Goal: Communication & Community: Answer question/provide support

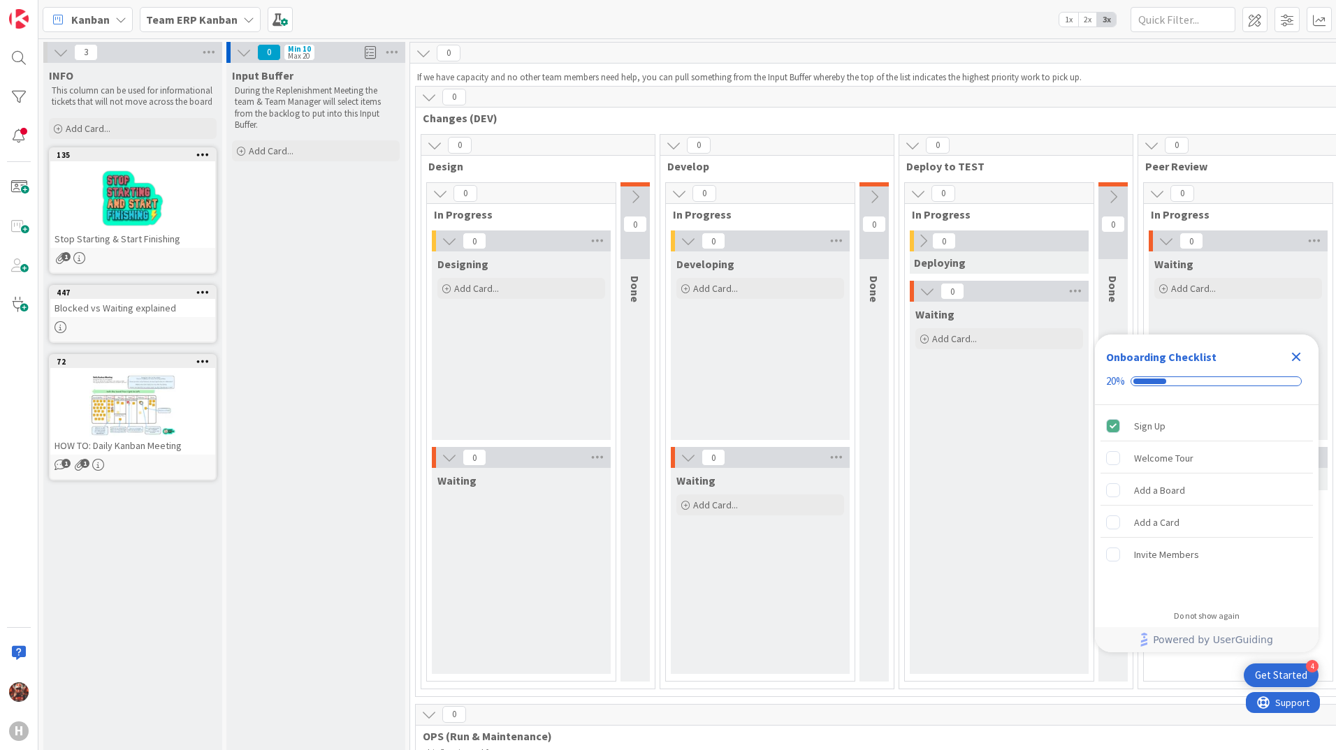
click at [184, 27] on span "Team ERP Kanban" at bounding box center [192, 19] width 92 height 17
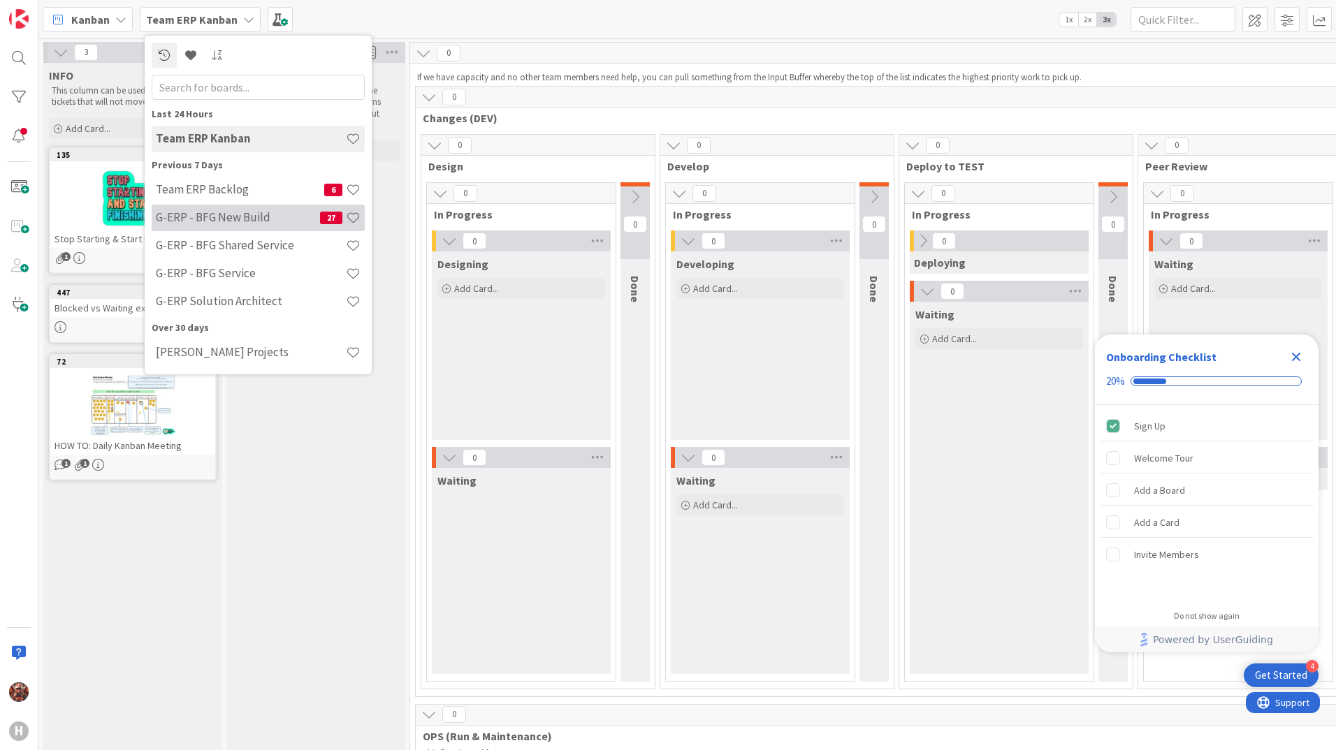
click at [228, 221] on h4 "G-ERP - BFG New Build" at bounding box center [238, 217] width 164 height 14
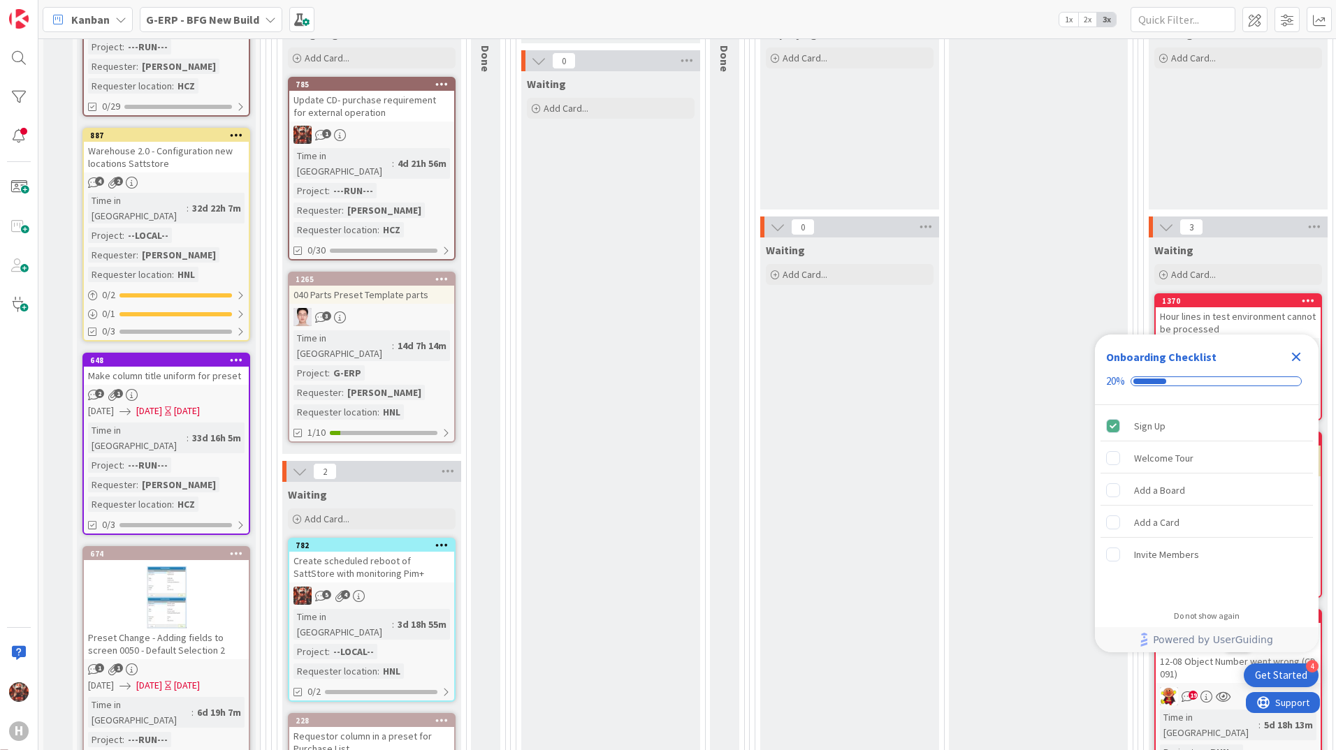
scroll to position [489, 0]
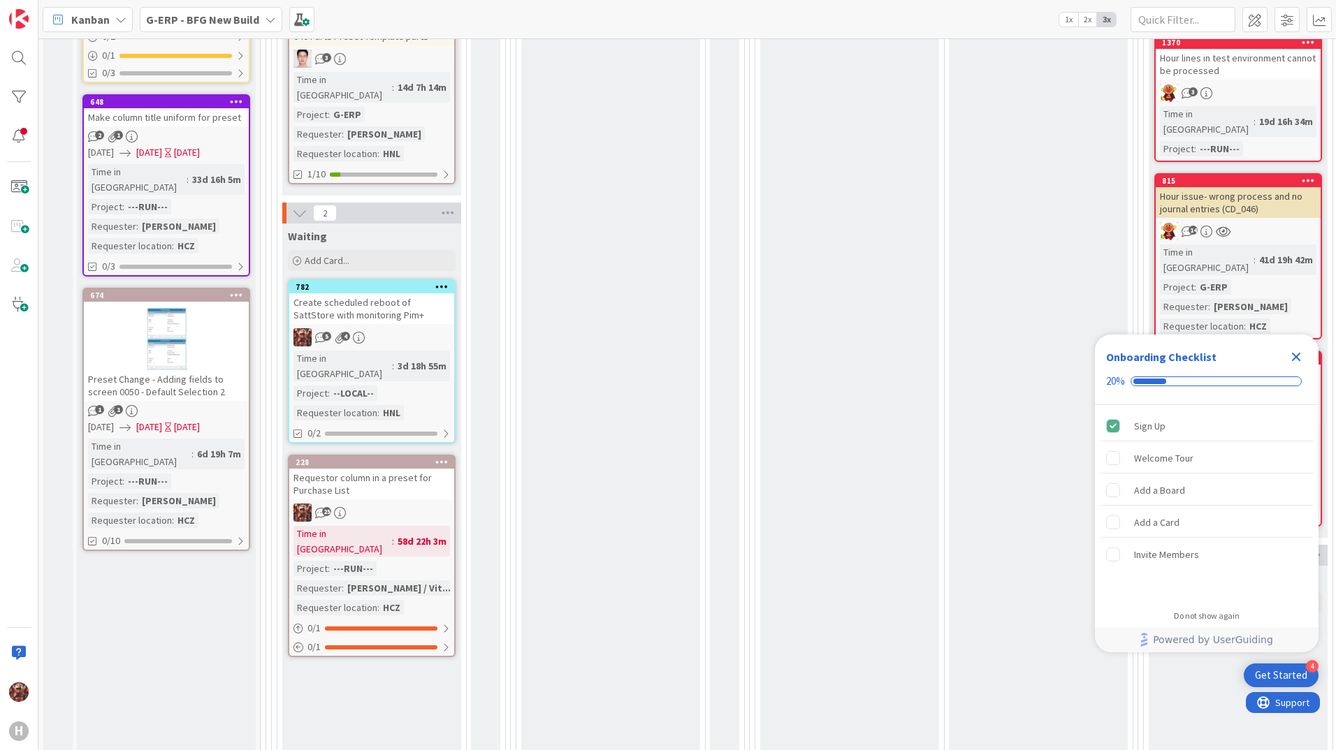
click at [375, 293] on div "Create scheduled reboot of SattStore with monitoring Pim+" at bounding box center [371, 308] width 165 height 31
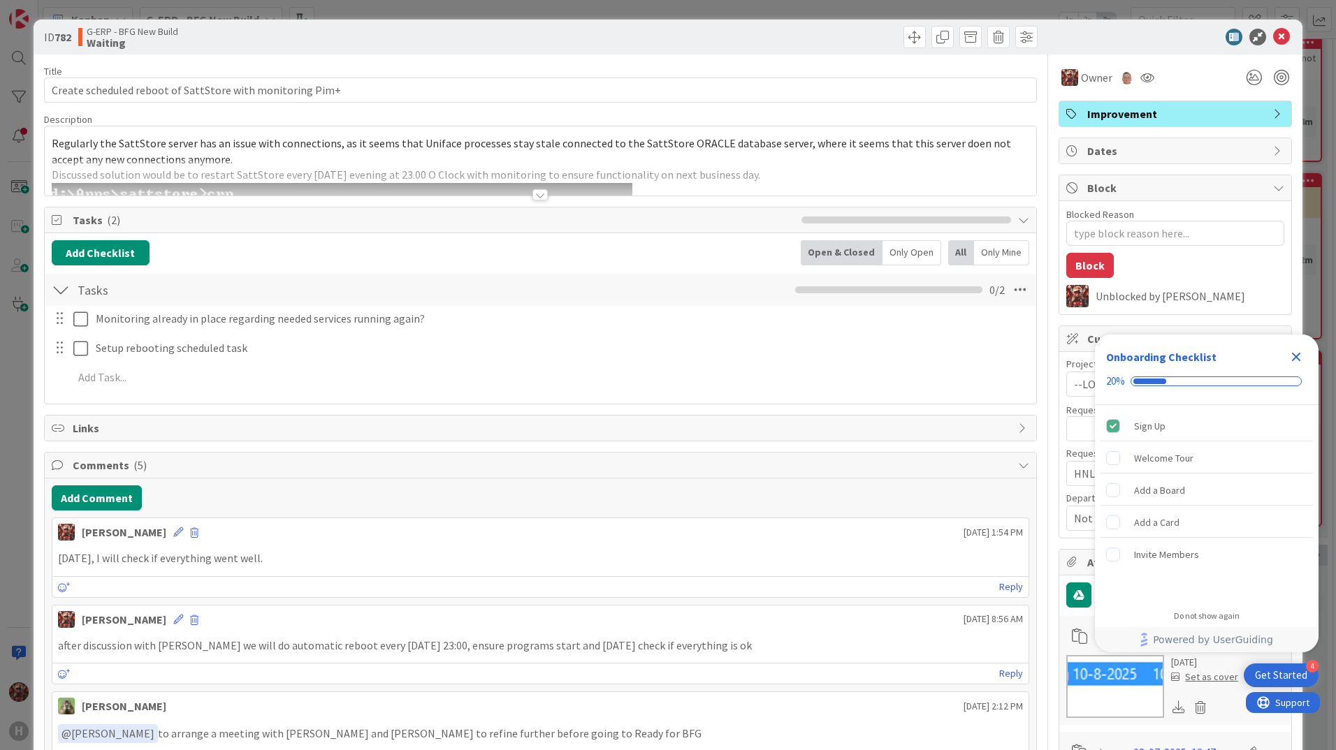
click at [536, 191] on div at bounding box center [539, 194] width 15 height 11
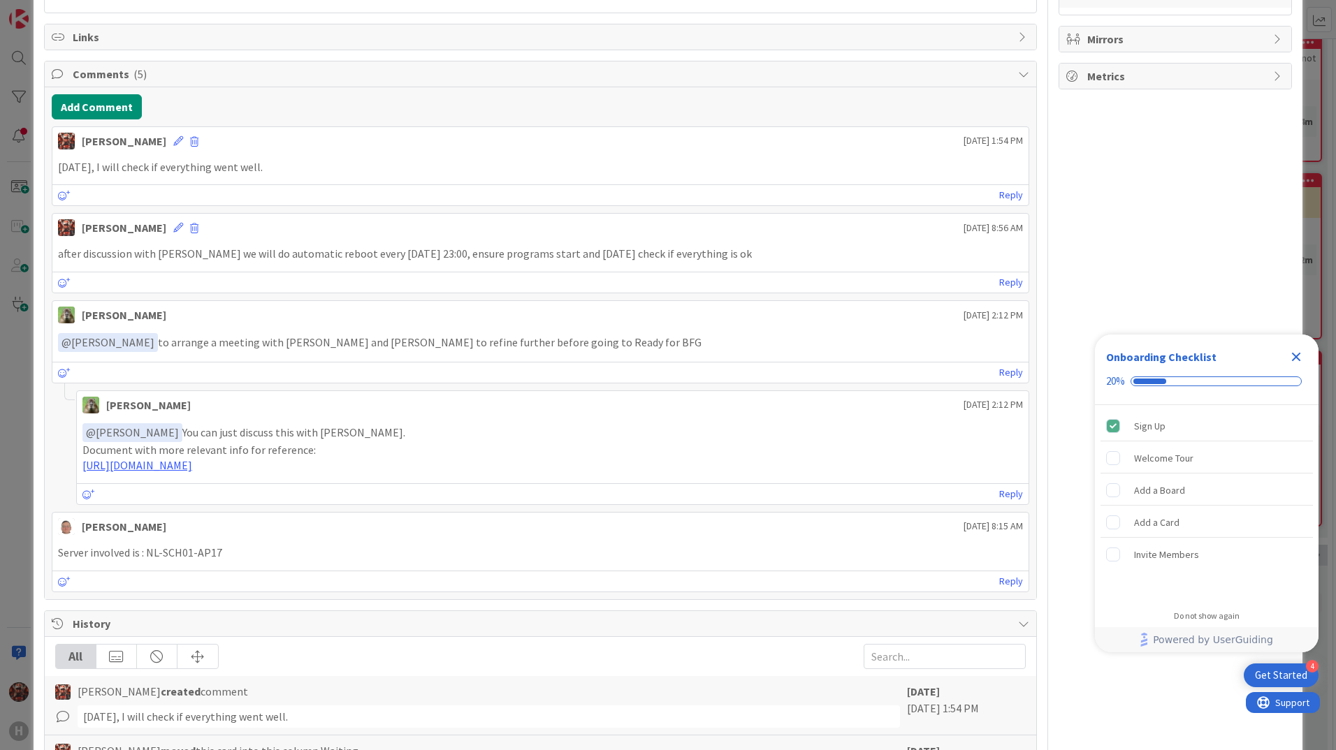
scroll to position [1258, 0]
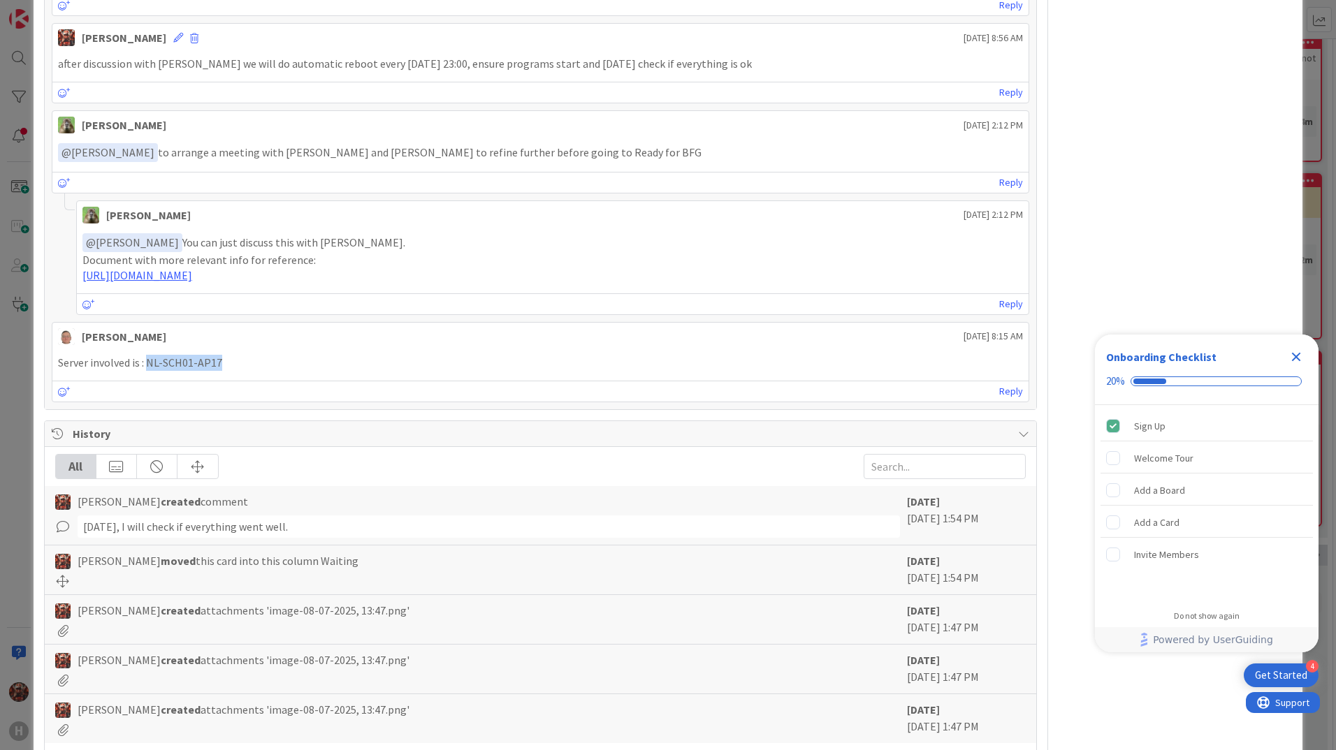
drag, startPoint x: 193, startPoint y: 382, endPoint x: 148, endPoint y: 389, distance: 45.3
click at [148, 377] on div "Server involved is : NL-SCH01-AP17" at bounding box center [540, 362] width 976 height 27
copy p "NL-SCH01-AP17"
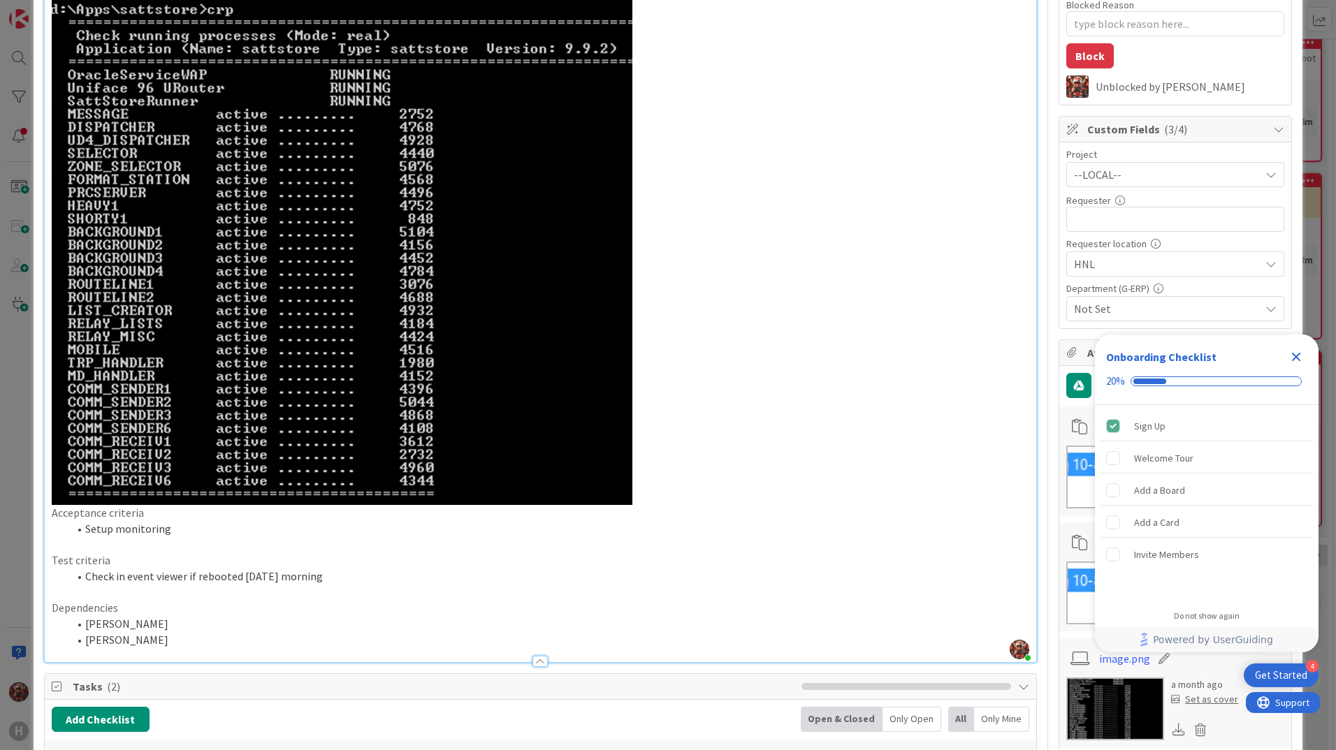
scroll to position [0, 0]
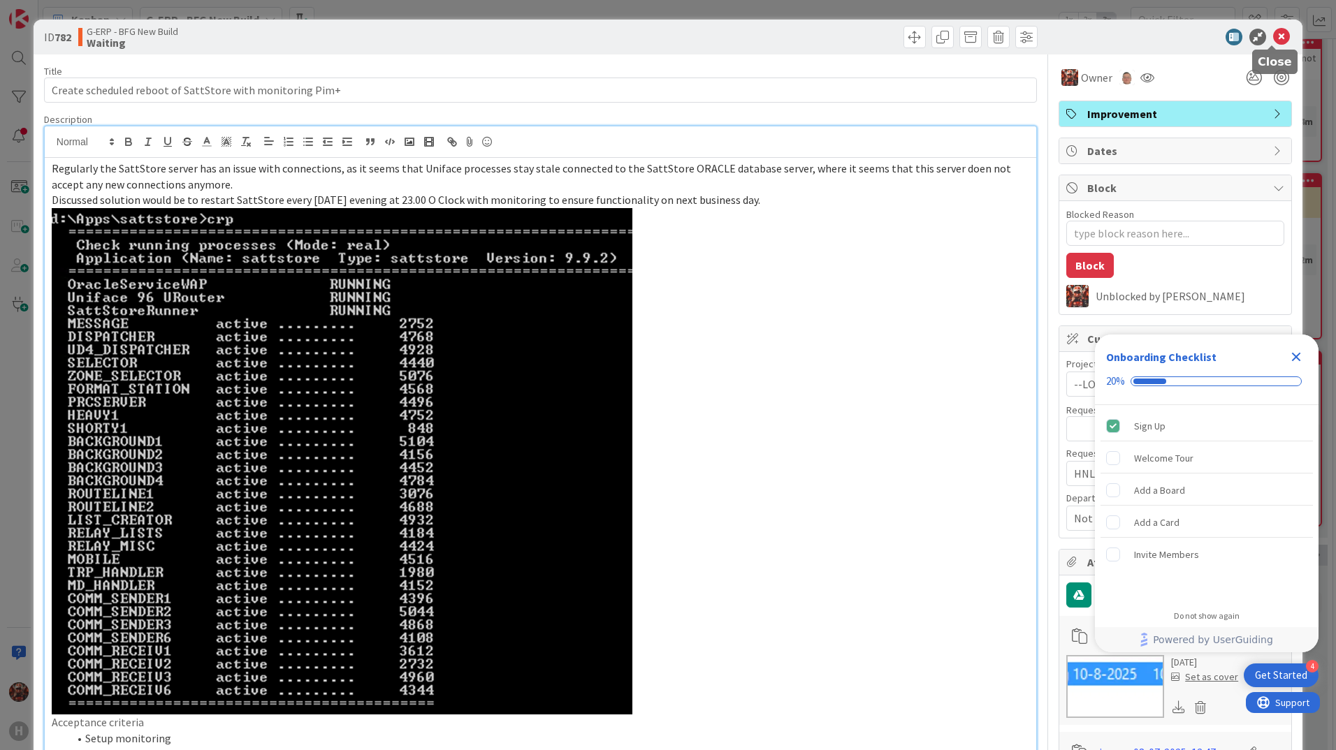
drag, startPoint x: 1272, startPoint y: 34, endPoint x: 858, endPoint y: 586, distance: 689.2
click at [1273, 34] on icon at bounding box center [1281, 37] width 17 height 17
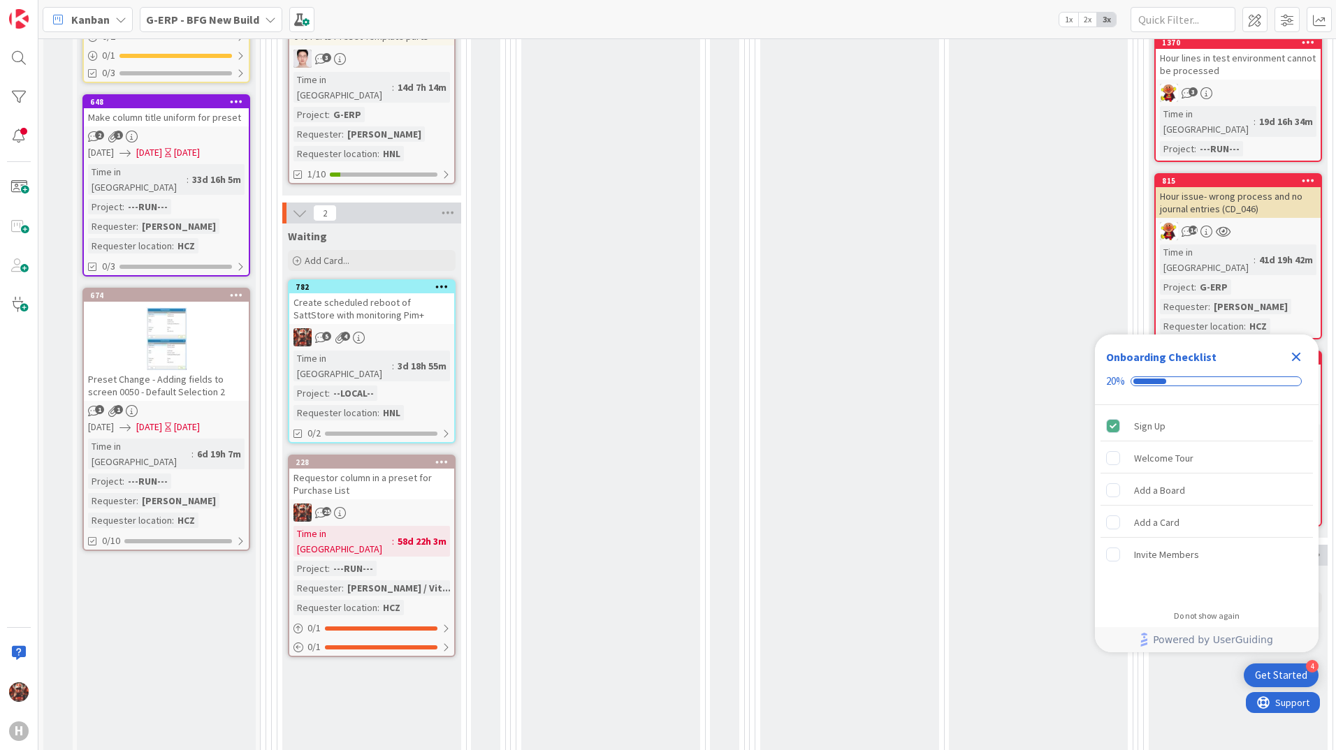
click at [1295, 349] on icon "Close Checklist" at bounding box center [1296, 357] width 17 height 17
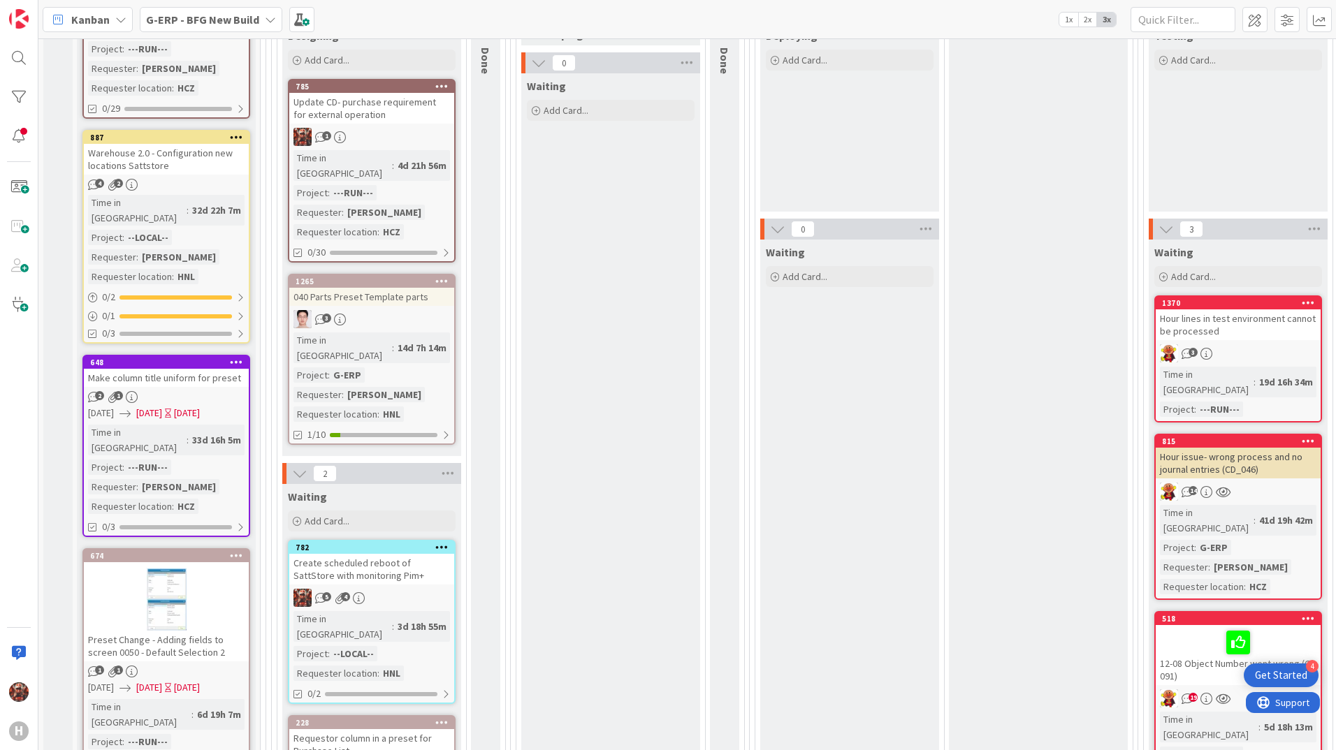
scroll to position [349, 0]
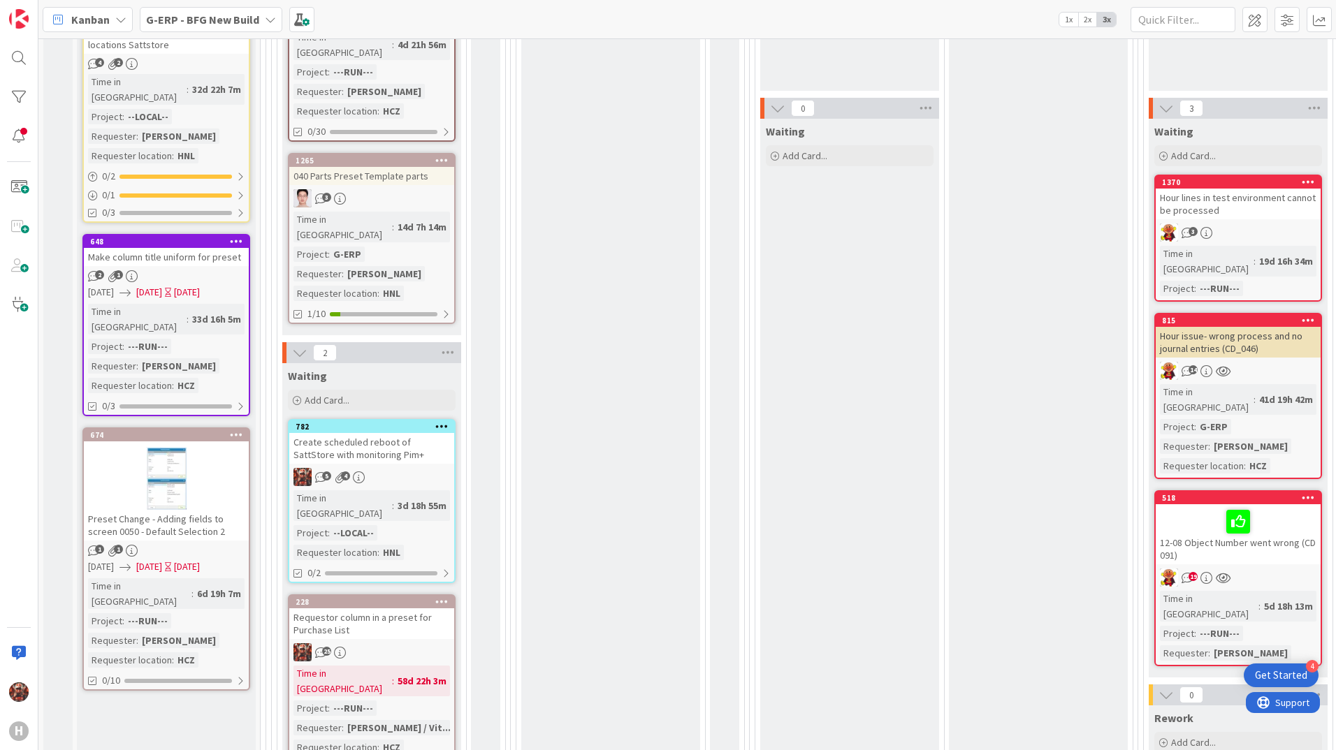
click at [350, 609] on div "Requestor column in a preset for Purchase List" at bounding box center [371, 624] width 165 height 31
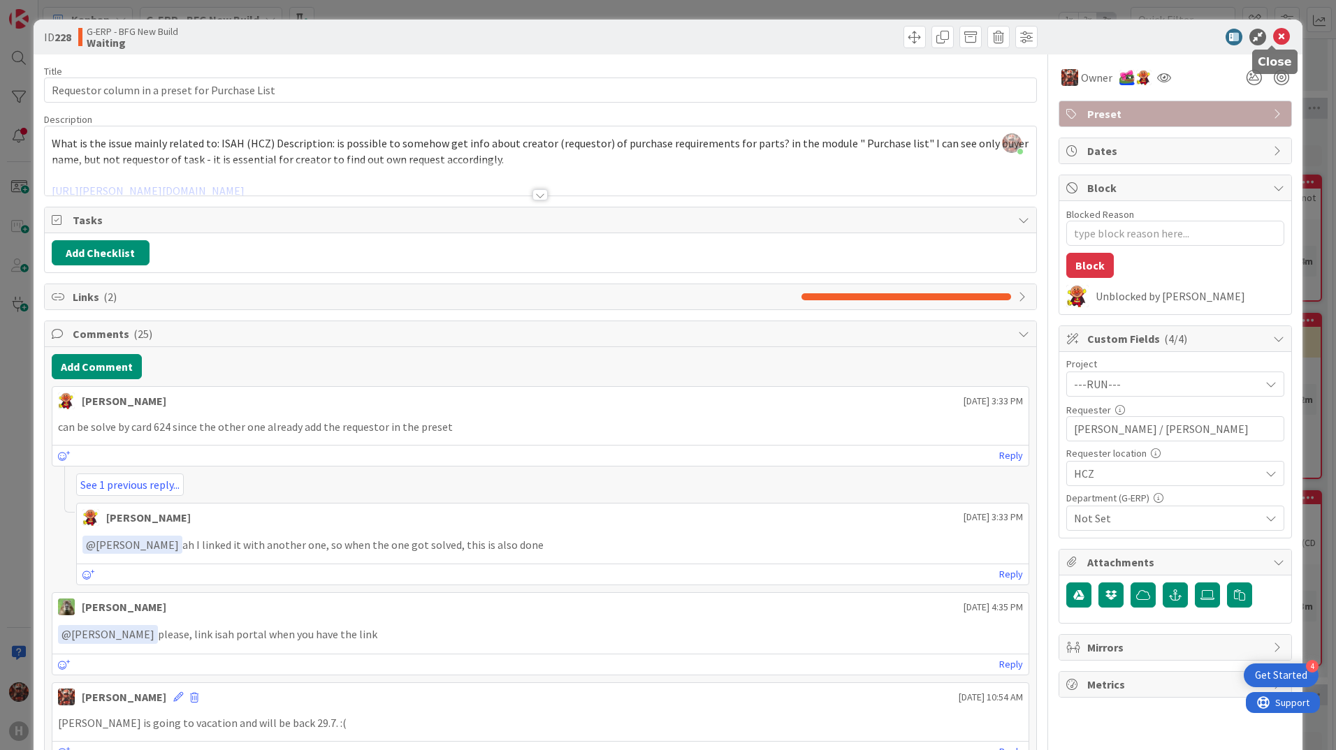
click at [1273, 44] on icon at bounding box center [1281, 37] width 17 height 17
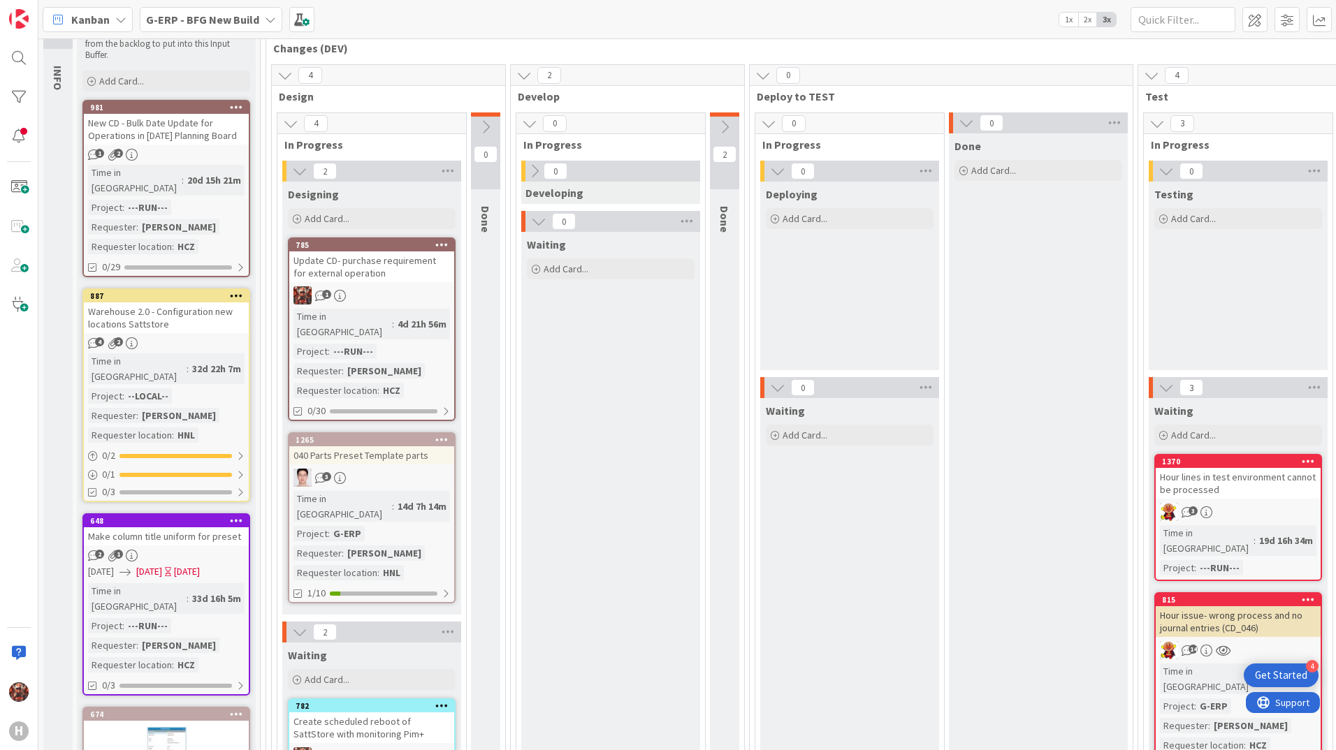
click at [357, 272] on div "Update CD- purchase requirement for external operation" at bounding box center [371, 267] width 165 height 31
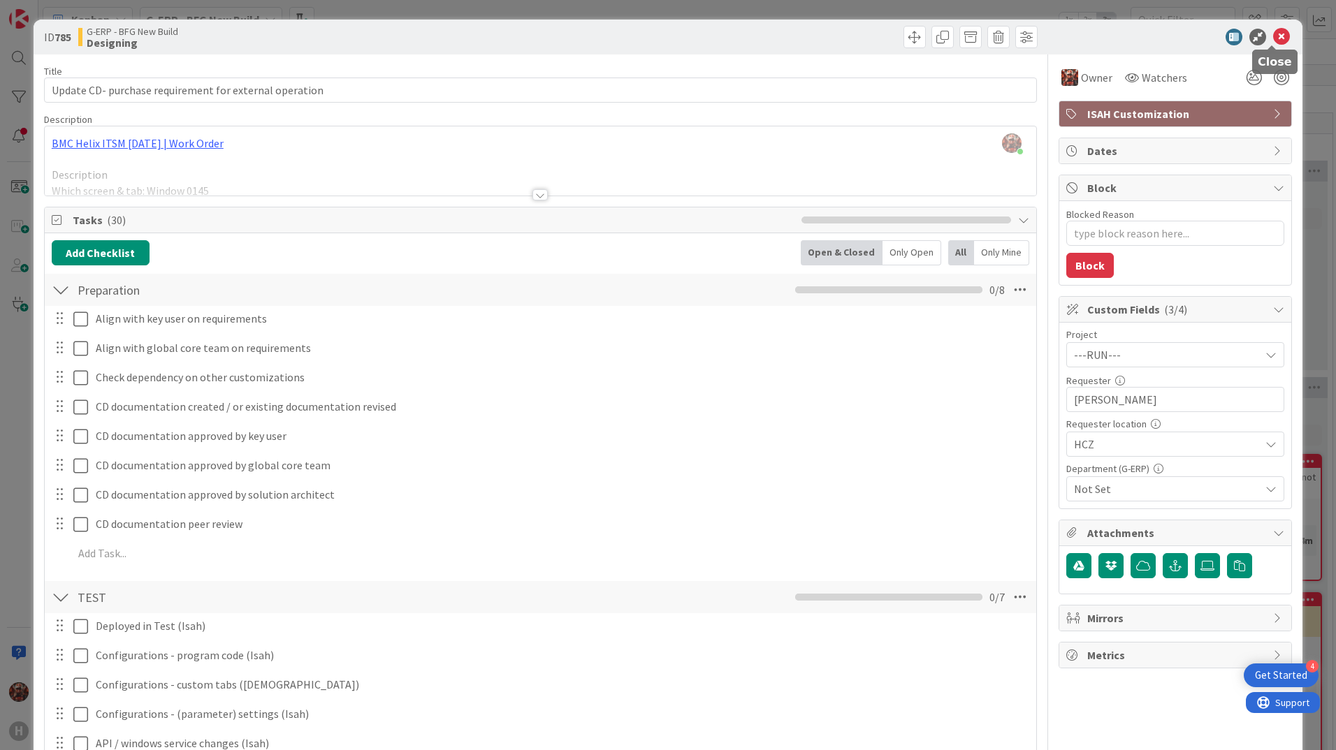
click at [1277, 37] on icon at bounding box center [1281, 37] width 17 height 17
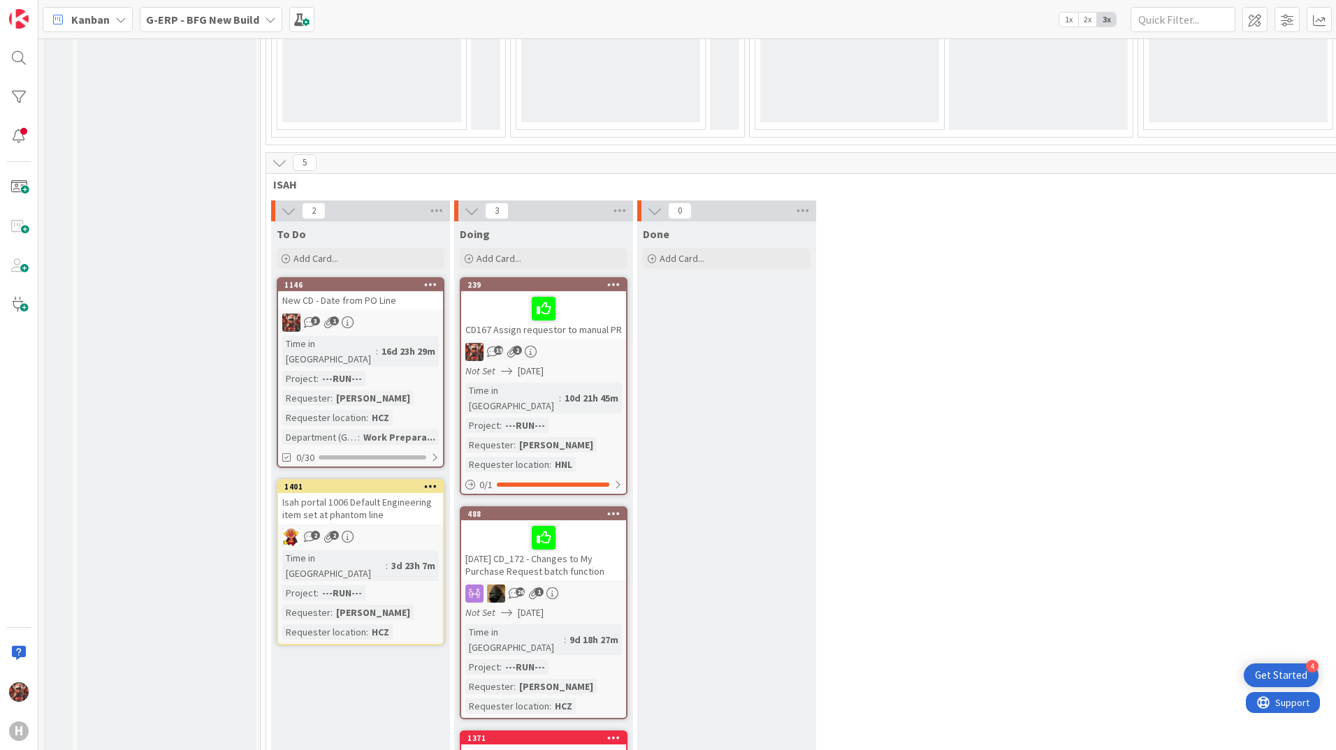
click at [379, 291] on div "New CD - Date from PO Line" at bounding box center [360, 300] width 165 height 18
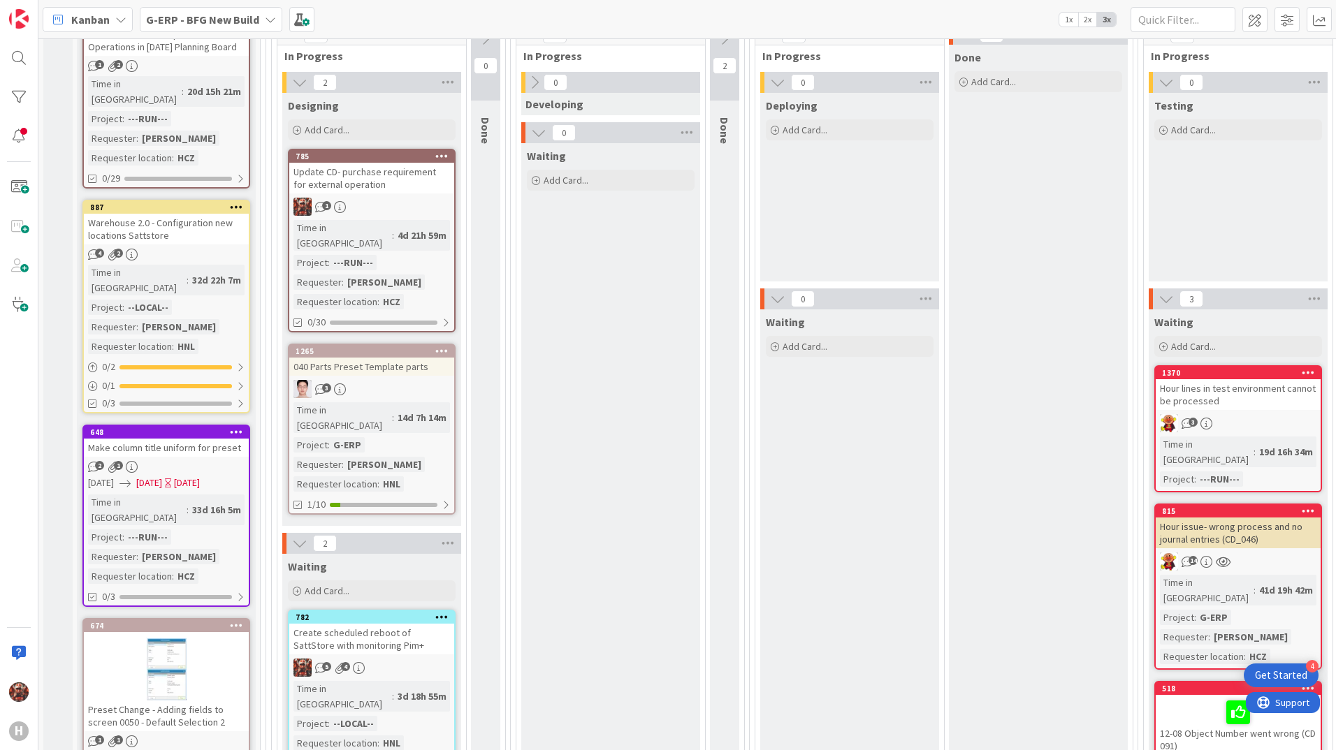
scroll to position [489, 0]
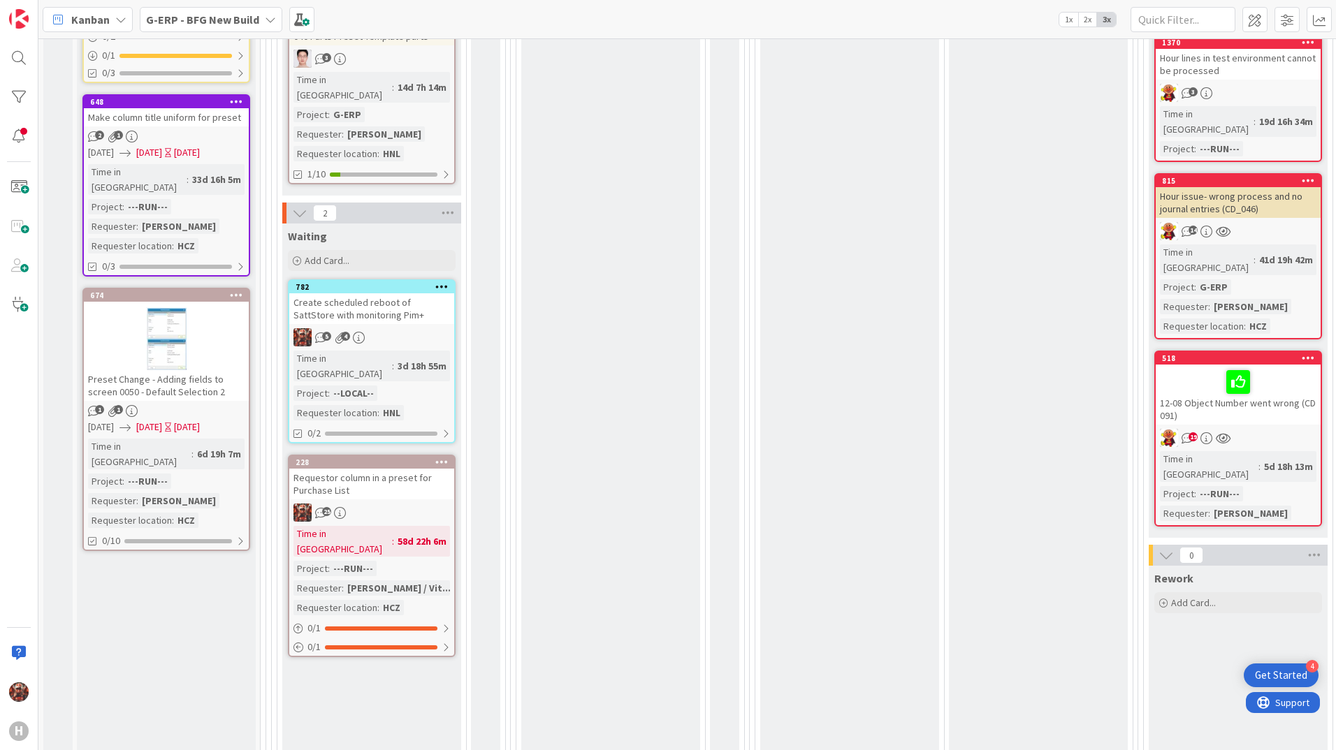
click at [391, 293] on div "Create scheduled reboot of SattStore with monitoring Pim+" at bounding box center [371, 308] width 165 height 31
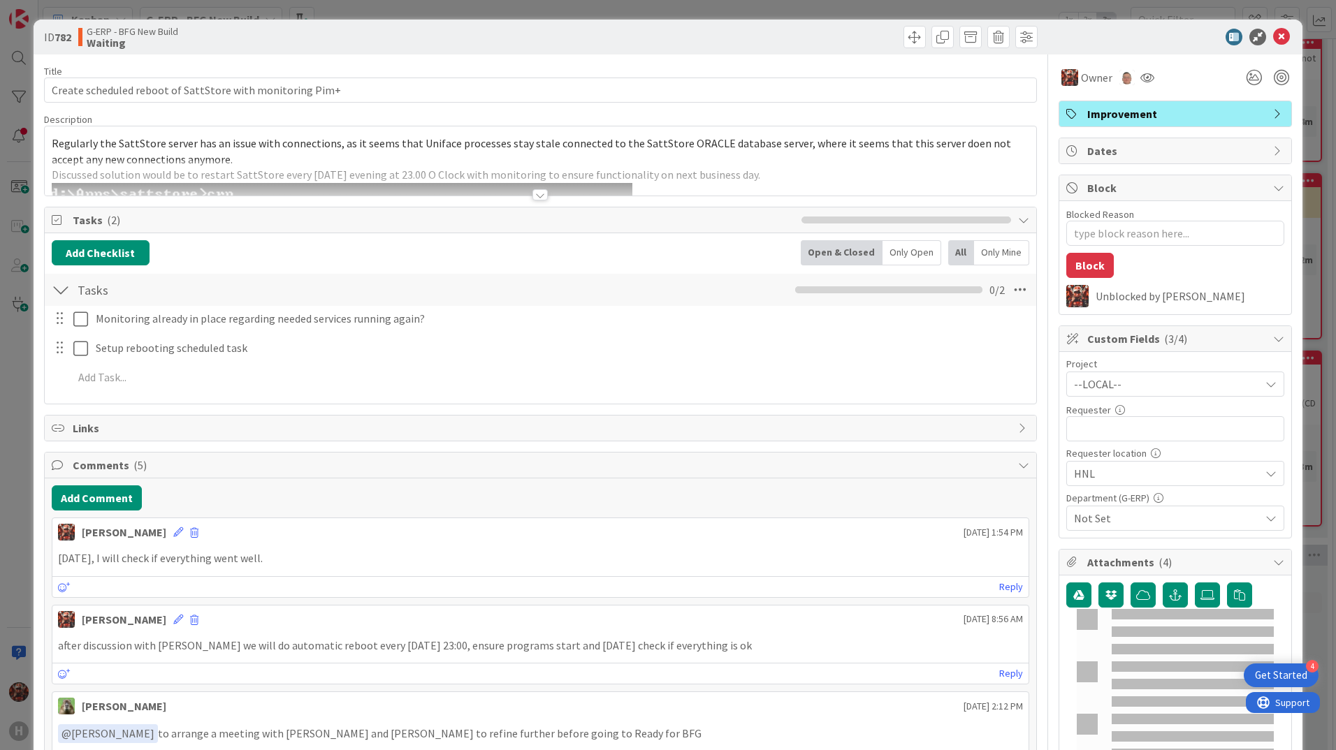
type textarea "x"
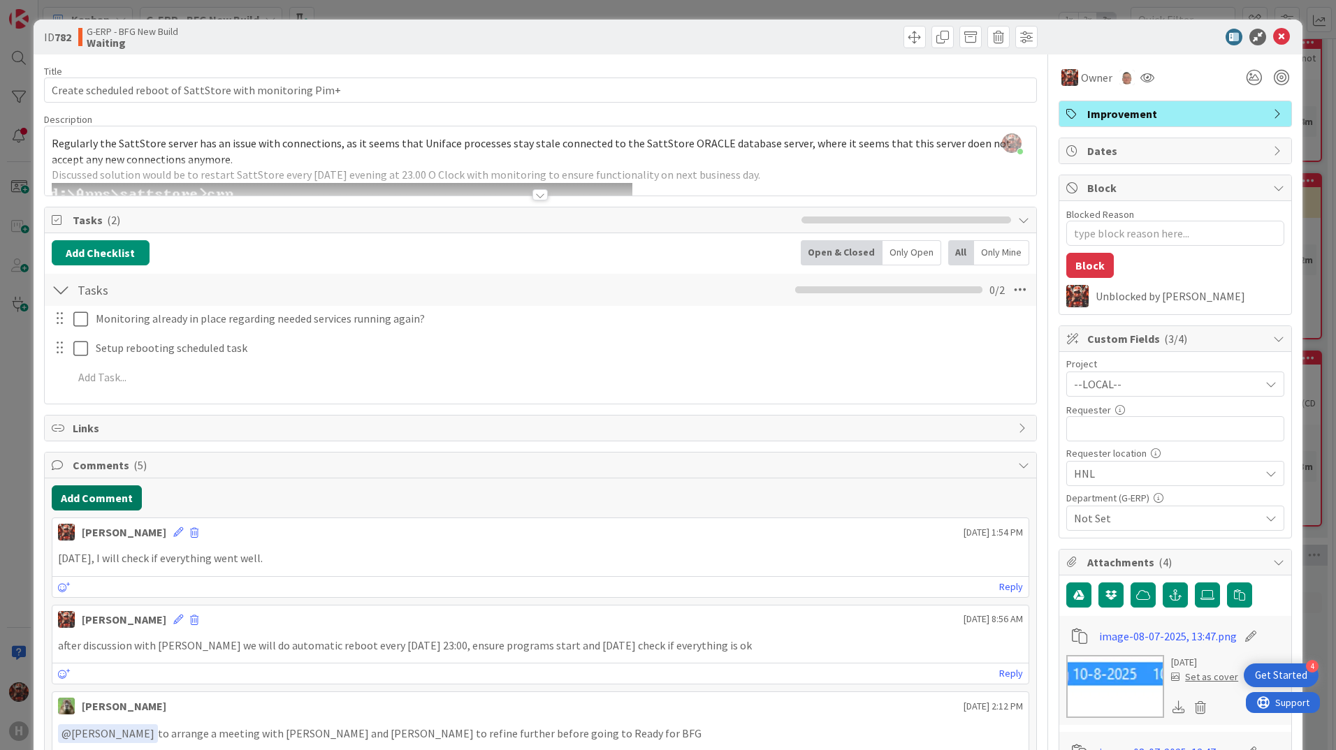
click at [88, 497] on button "Add Comment" at bounding box center [97, 498] width 90 height 25
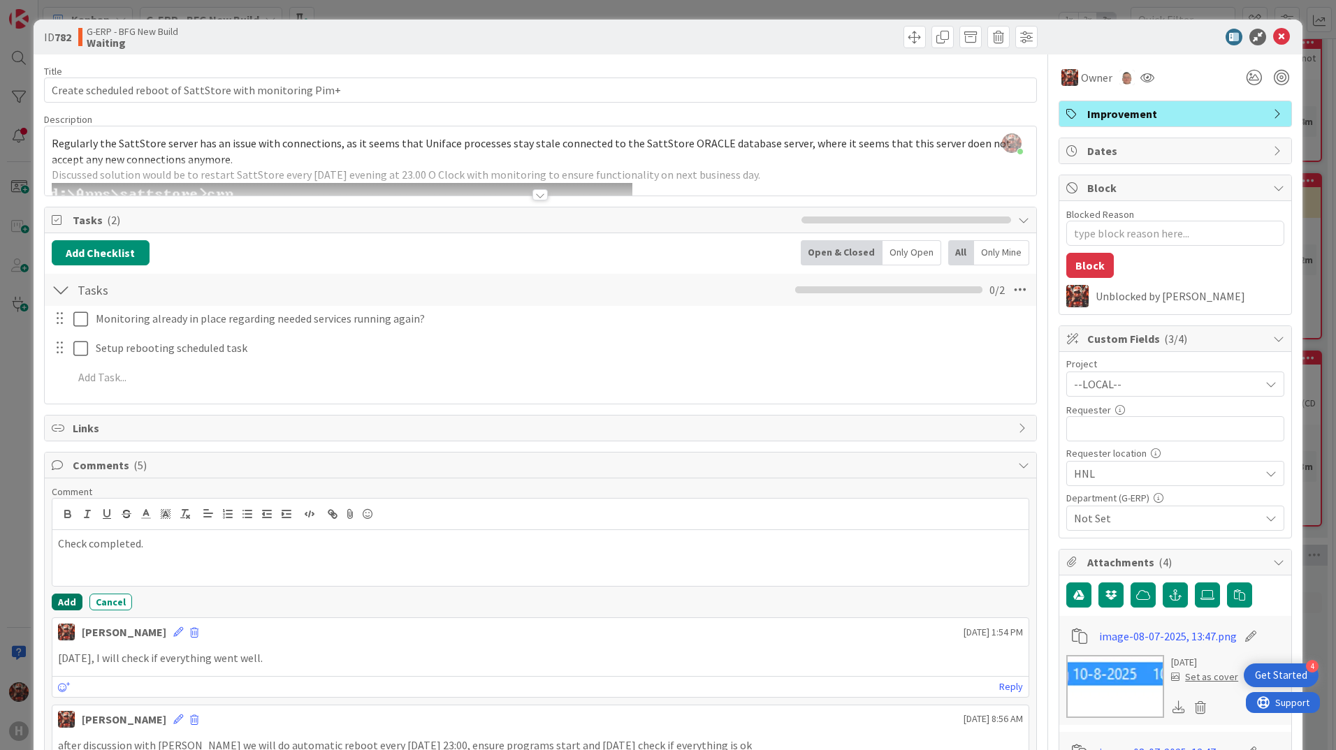
click at [59, 599] on button "Add" at bounding box center [67, 602] width 31 height 17
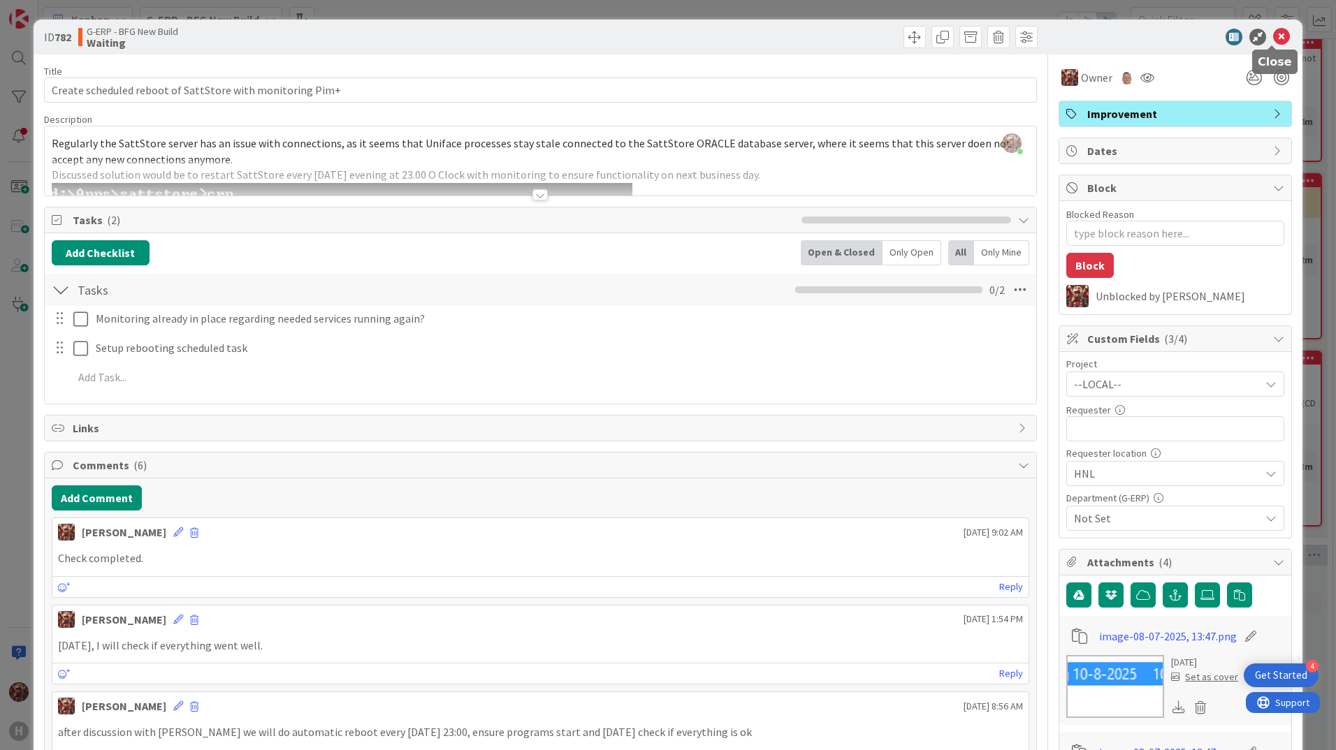
click at [1273, 31] on icon at bounding box center [1281, 37] width 17 height 17
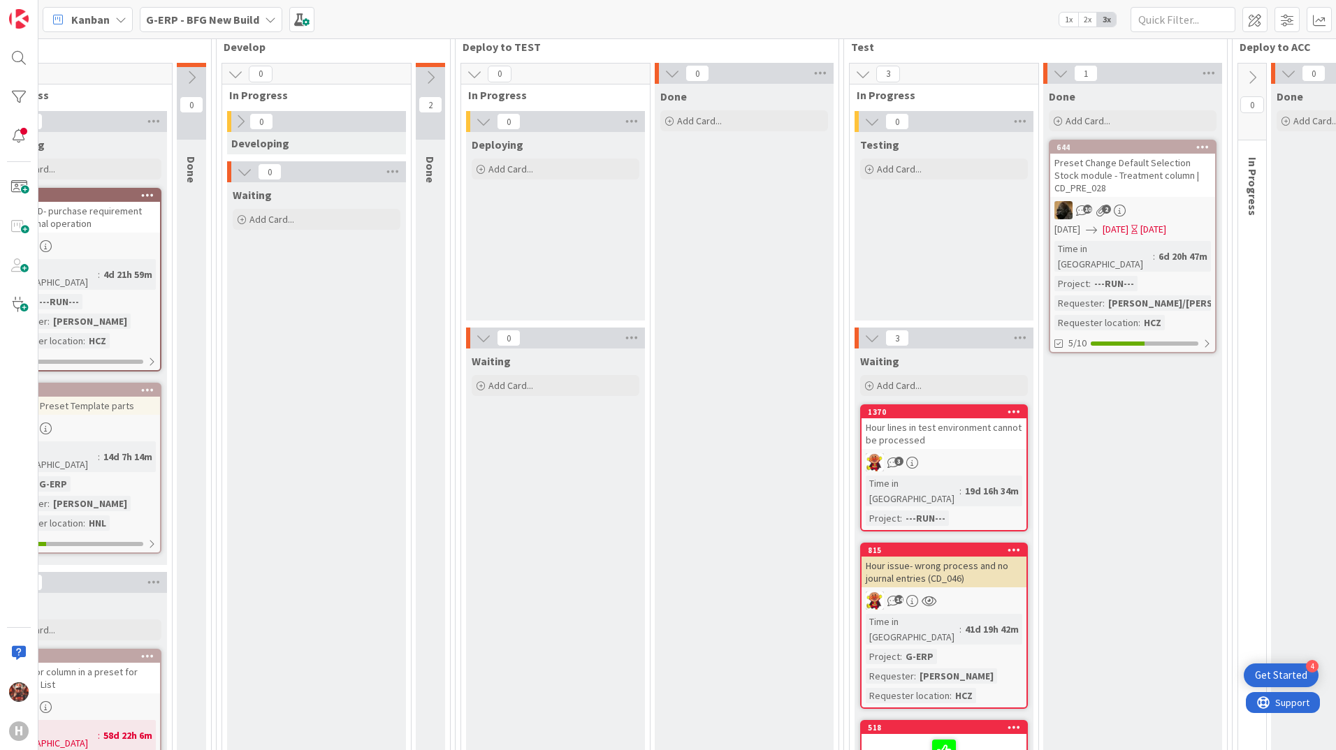
scroll to position [119, 531]
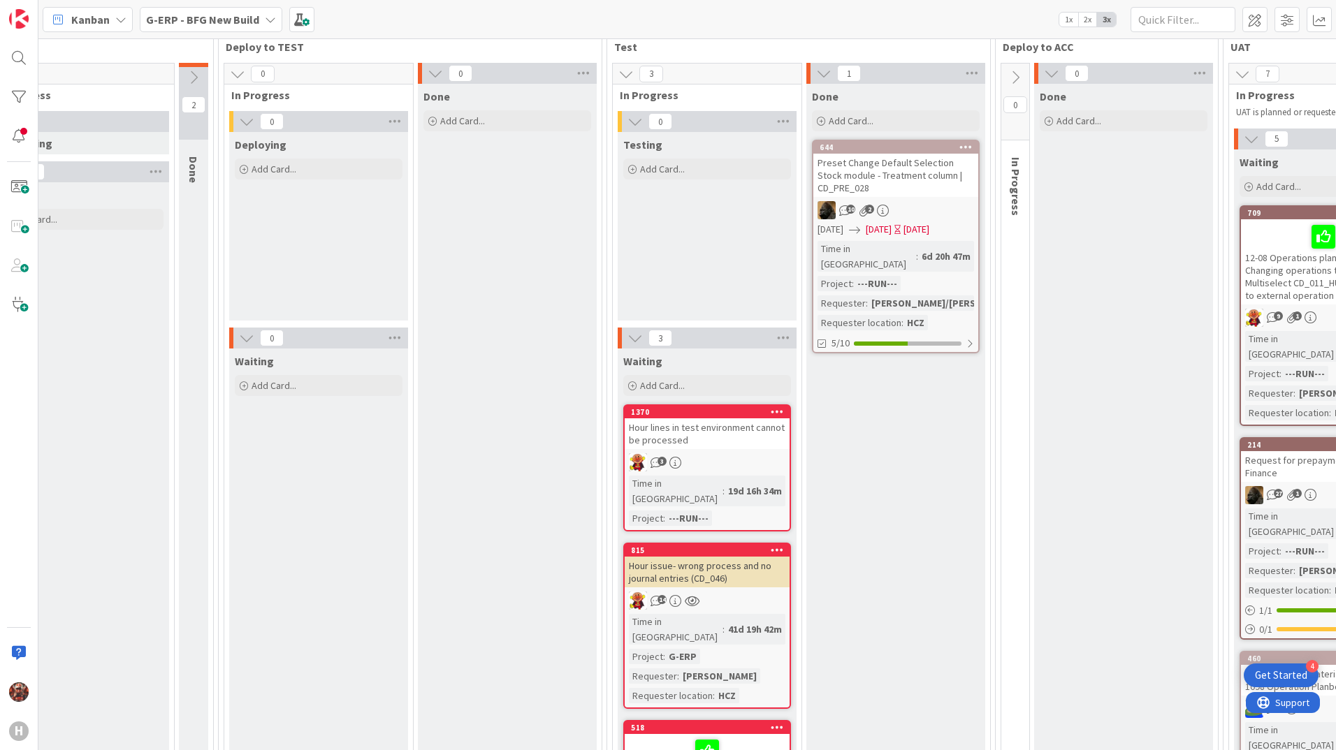
click at [906, 172] on div "Preset Change Default Selection Stock module - Treatment column | CD_PRE_028" at bounding box center [895, 175] width 165 height 43
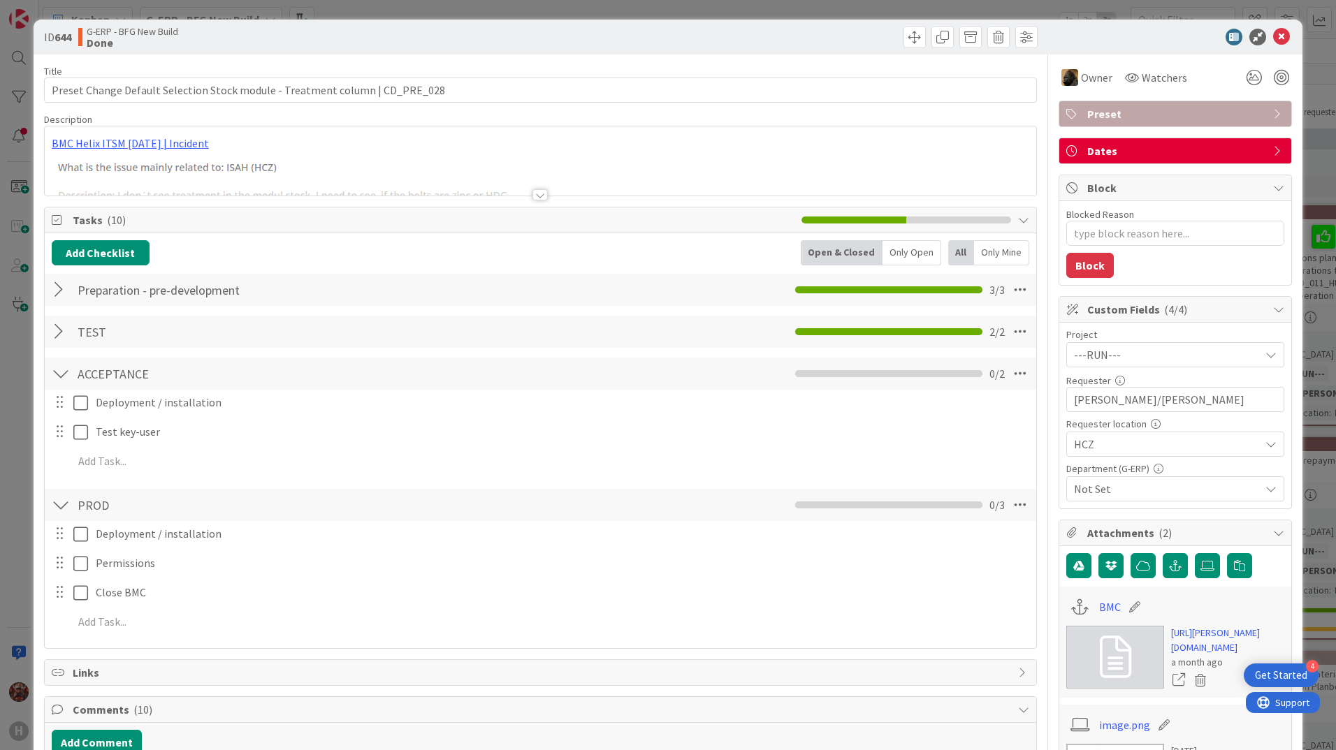
click at [536, 187] on div at bounding box center [540, 178] width 991 height 36
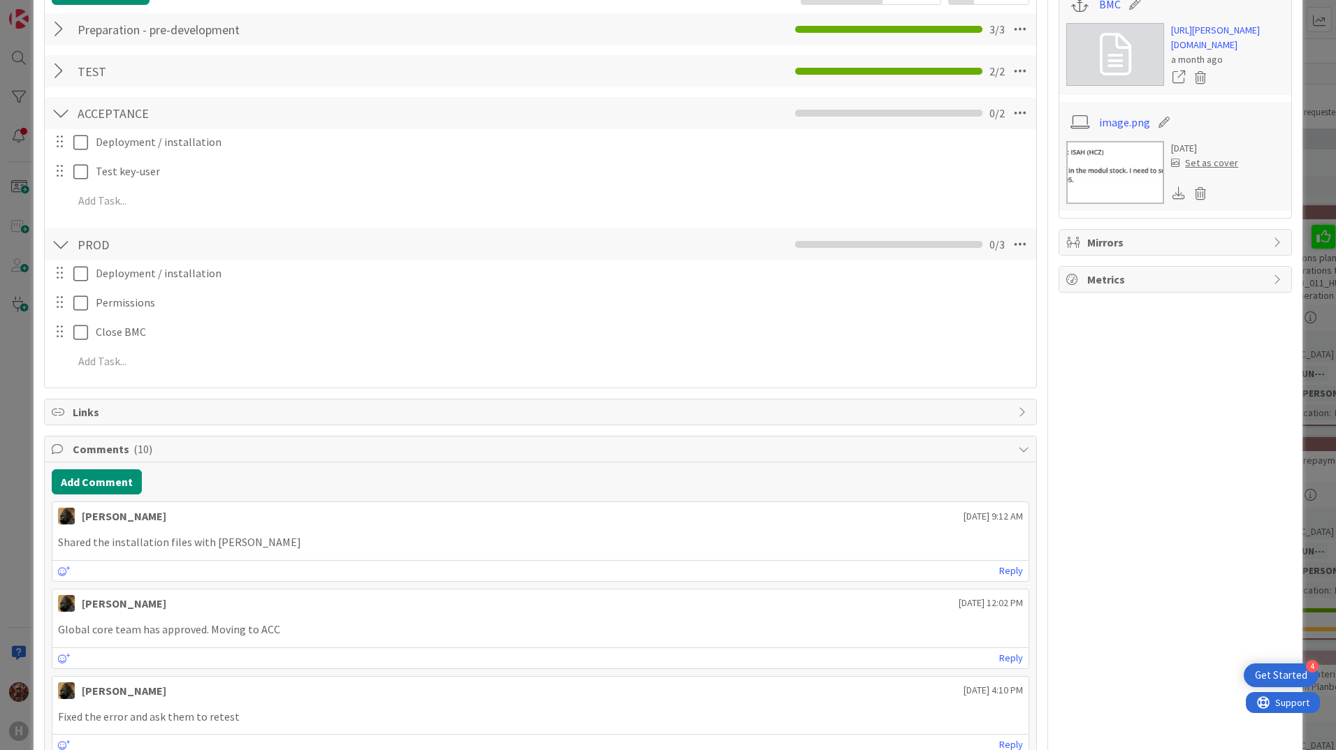
scroll to position [838, 0]
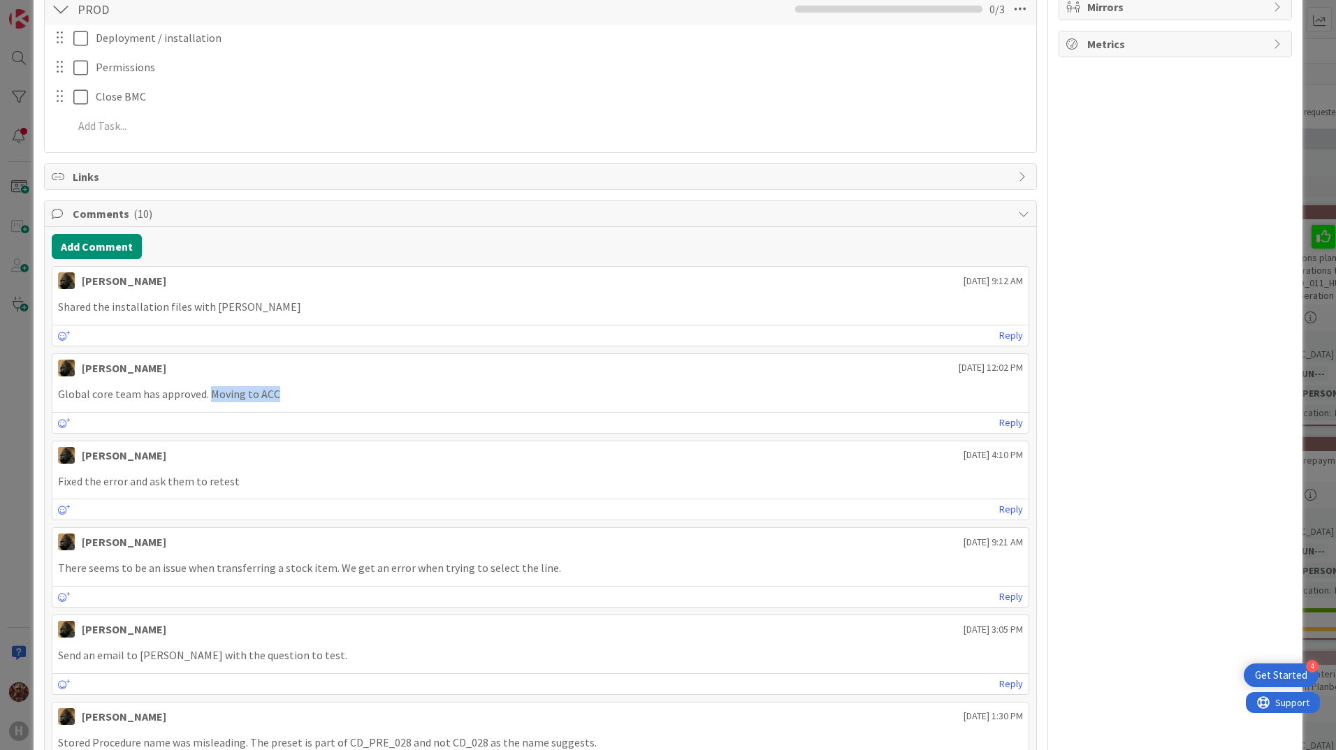
drag, startPoint x: 287, startPoint y: 394, endPoint x: 210, endPoint y: 405, distance: 77.6
click at [210, 405] on div "Global core team has approved. Moving to ACC" at bounding box center [540, 394] width 976 height 27
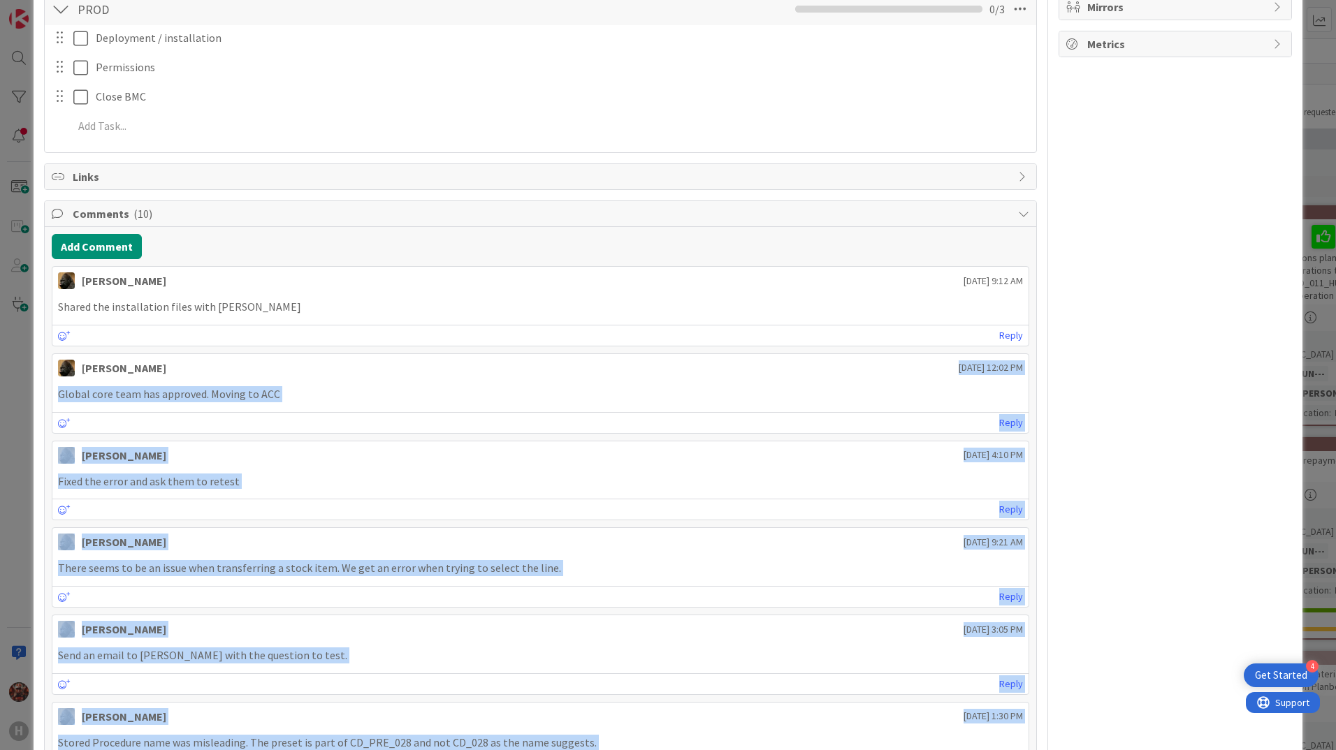
drag, startPoint x: 909, startPoint y: 370, endPoint x: 1046, endPoint y: 372, distance: 137.0
click at [1046, 372] on div "Title 76 / 128 Preset Change Default Selection Stock module - Treatment column …" at bounding box center [668, 409] width 1248 height 2387
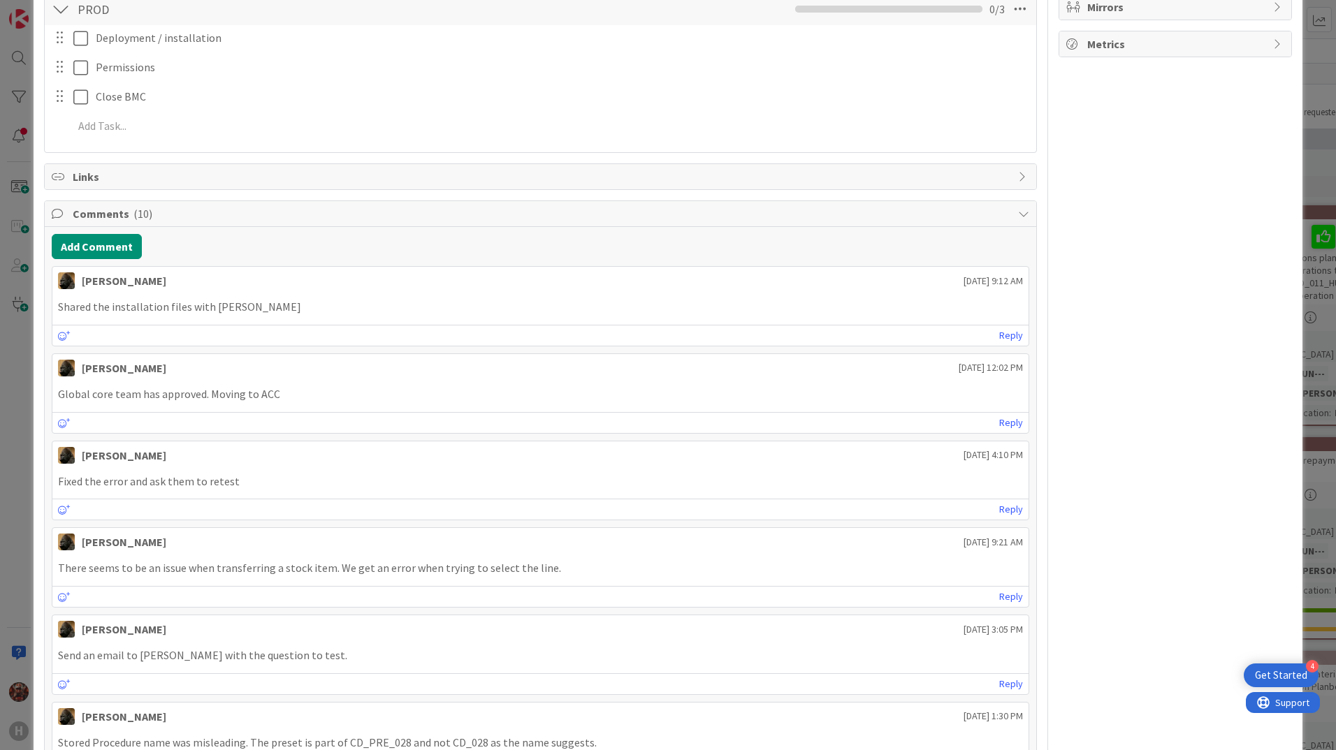
drag, startPoint x: 1046, startPoint y: 372, endPoint x: 1107, endPoint y: 363, distance: 62.2
click at [1107, 363] on div "Owner Watchers Preset Dates Block Blocked Reason 0 / 256 Block Custom Fields ( …" at bounding box center [1175, 409] width 233 height 2387
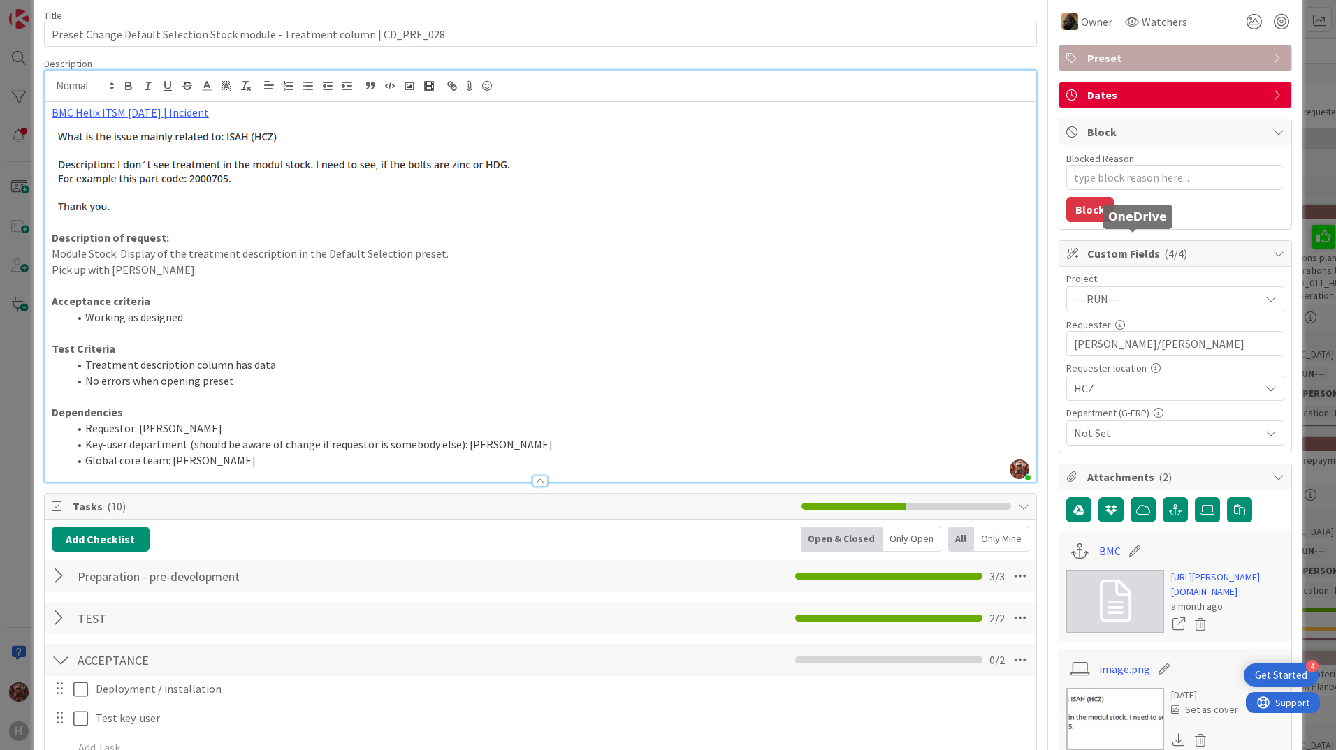
scroll to position [0, 0]
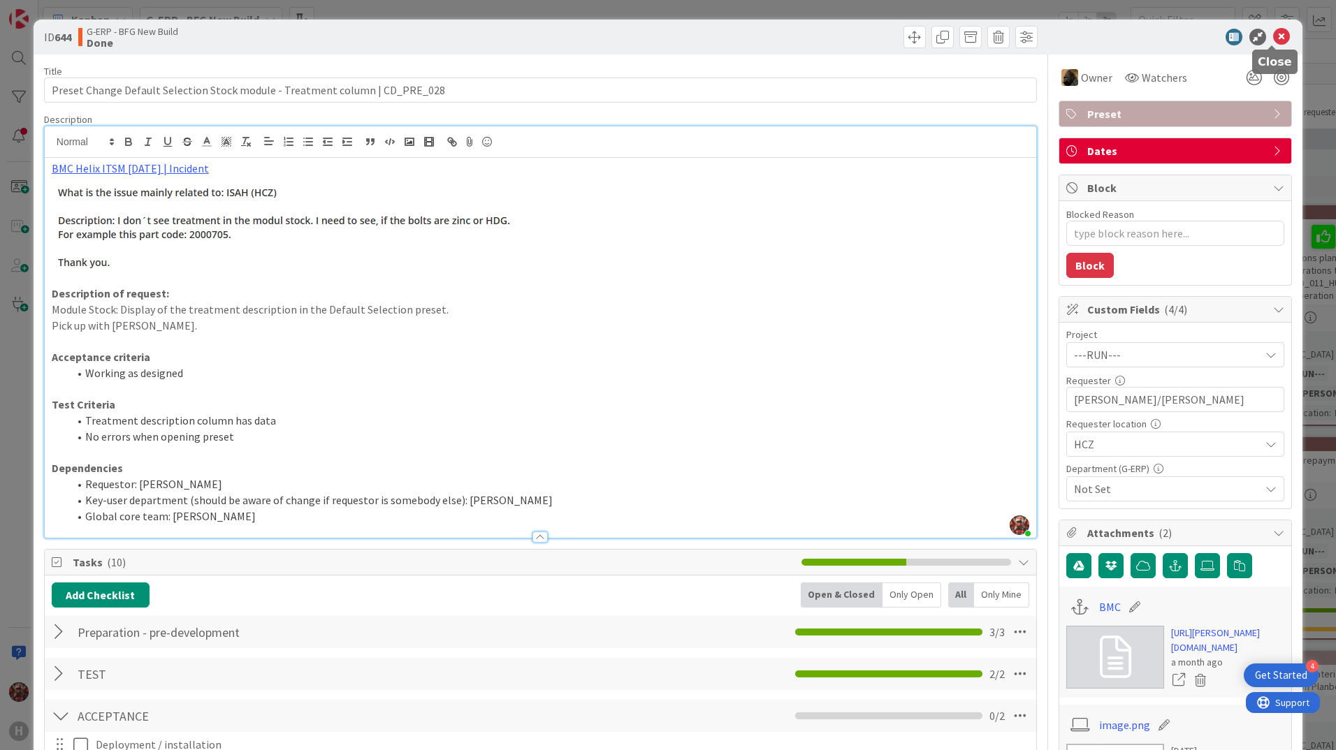
click at [1275, 31] on icon at bounding box center [1281, 37] width 17 height 17
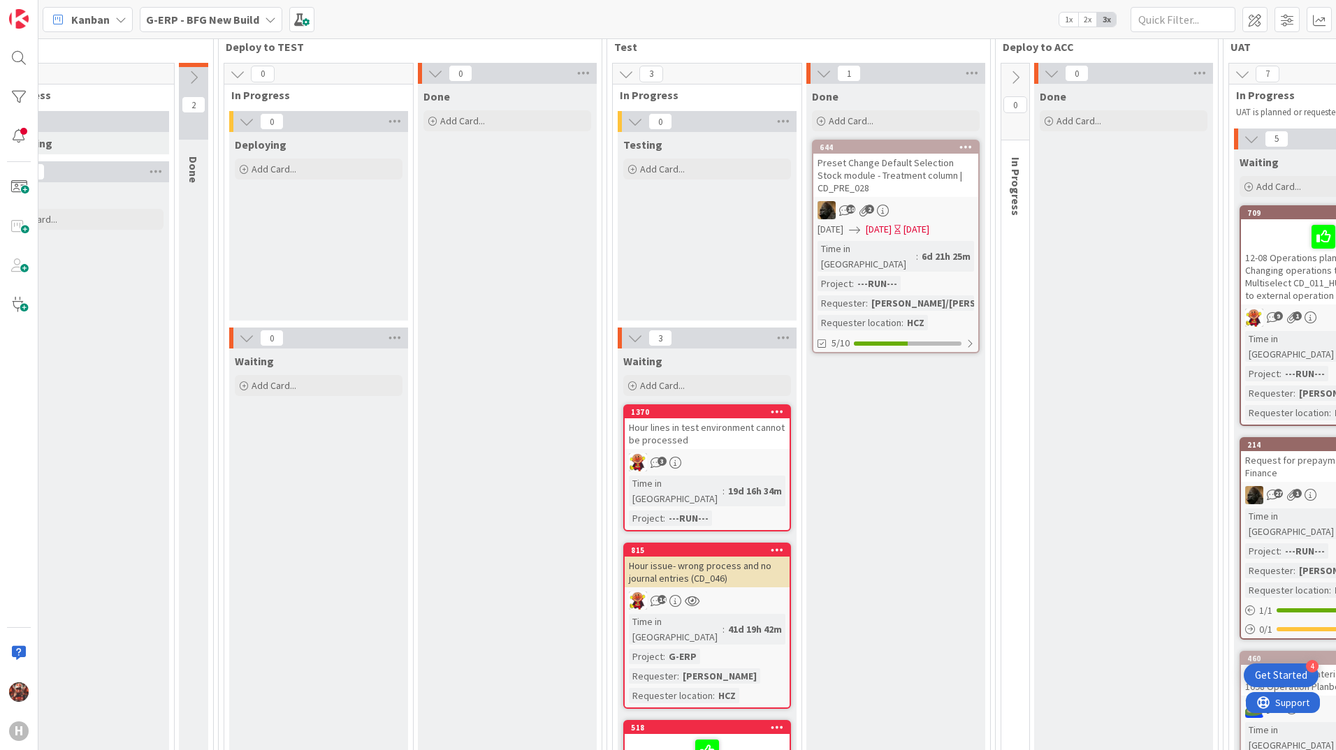
click at [892, 167] on div "Preset Change Default Selection Stock module - Treatment column | CD_PRE_028" at bounding box center [895, 175] width 165 height 43
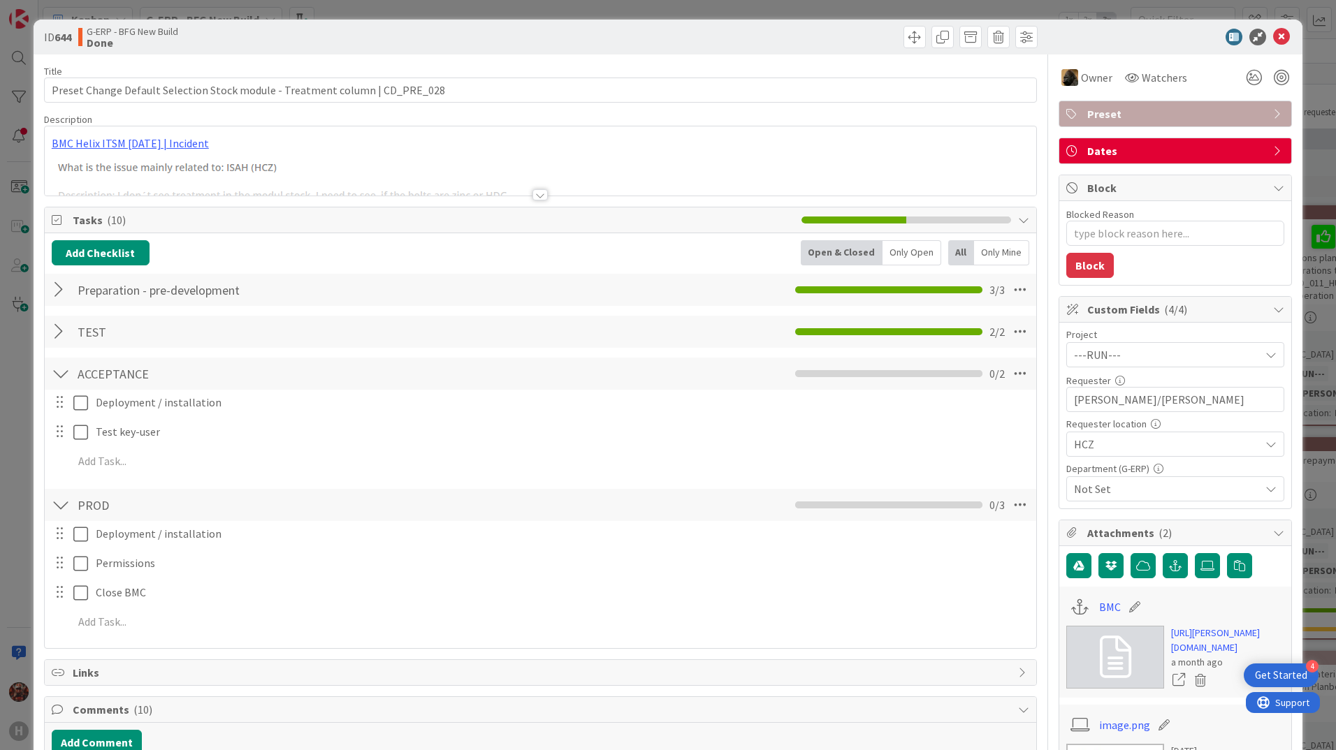
type textarea "x"
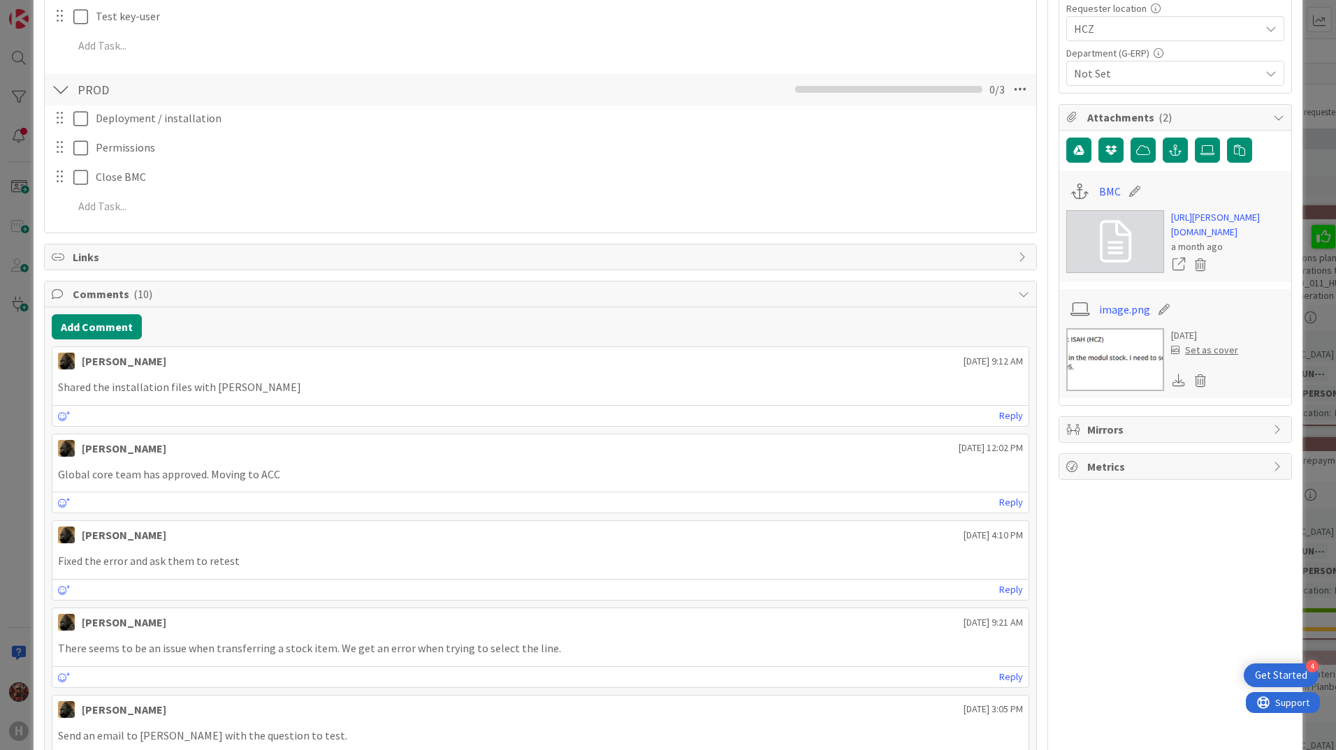
scroll to position [559, 0]
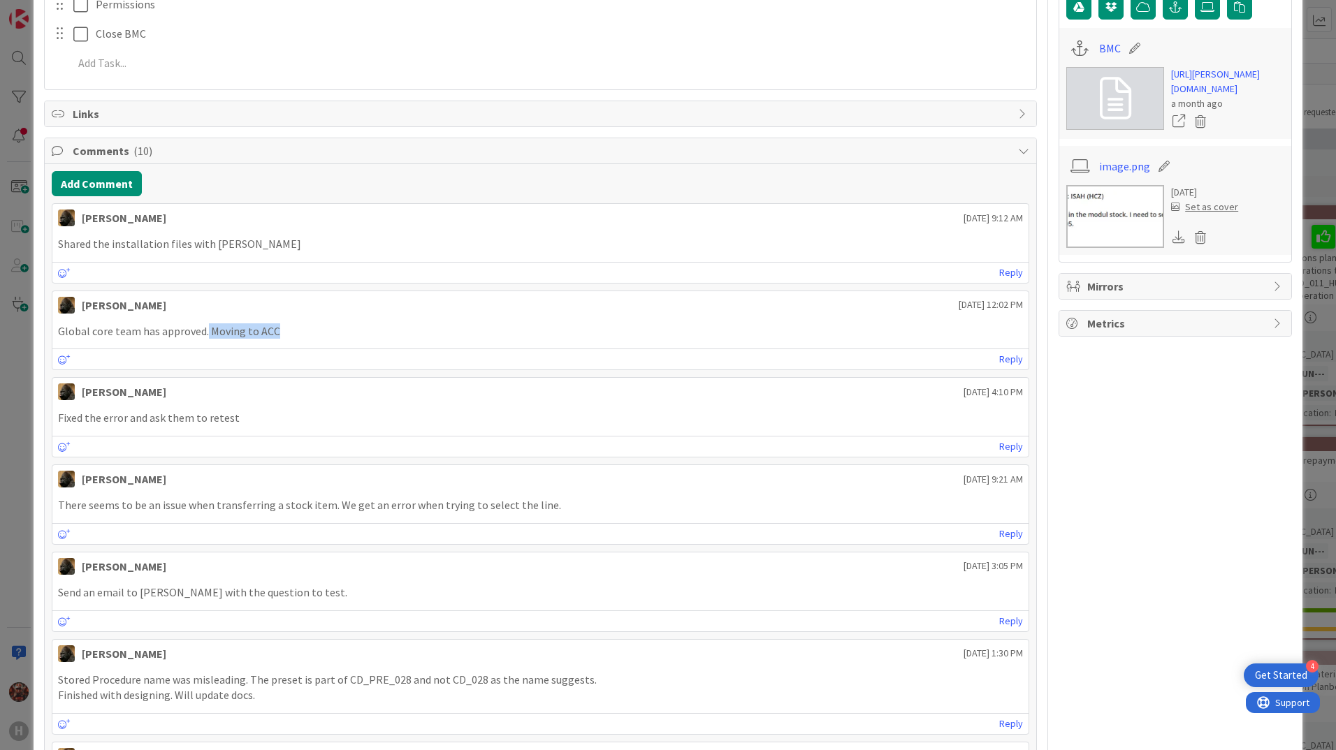
drag, startPoint x: 205, startPoint y: 326, endPoint x: 286, endPoint y: 338, distance: 82.0
click at [286, 338] on p "Global core team has approved. Moving to ACC" at bounding box center [540, 331] width 965 height 16
drag, startPoint x: 286, startPoint y: 338, endPoint x: 422, endPoint y: 328, distance: 135.9
click at [422, 328] on p "Global core team has approved. Moving to ACC" at bounding box center [540, 331] width 965 height 16
drag, startPoint x: 209, startPoint y: 331, endPoint x: 304, endPoint y: 344, distance: 95.9
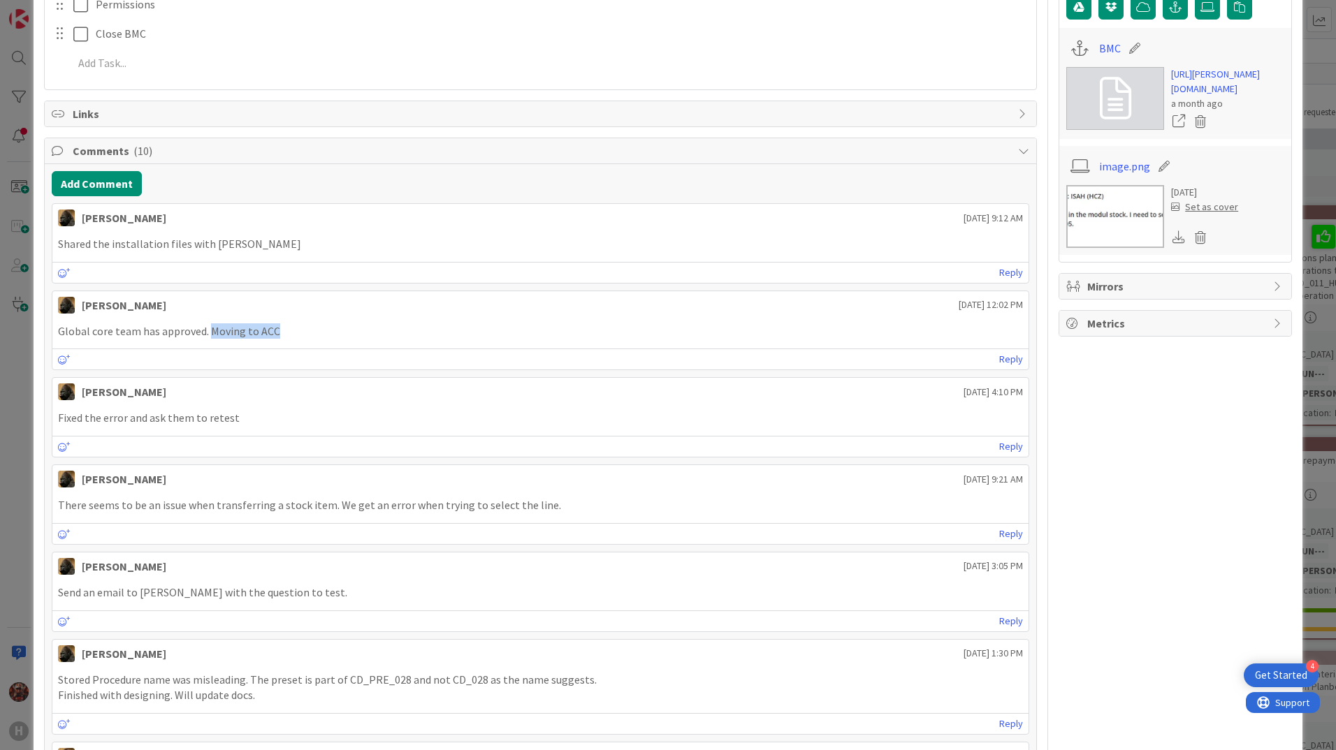
click at [304, 344] on div "Global core team has approved. Moving to ACC" at bounding box center [540, 331] width 976 height 27
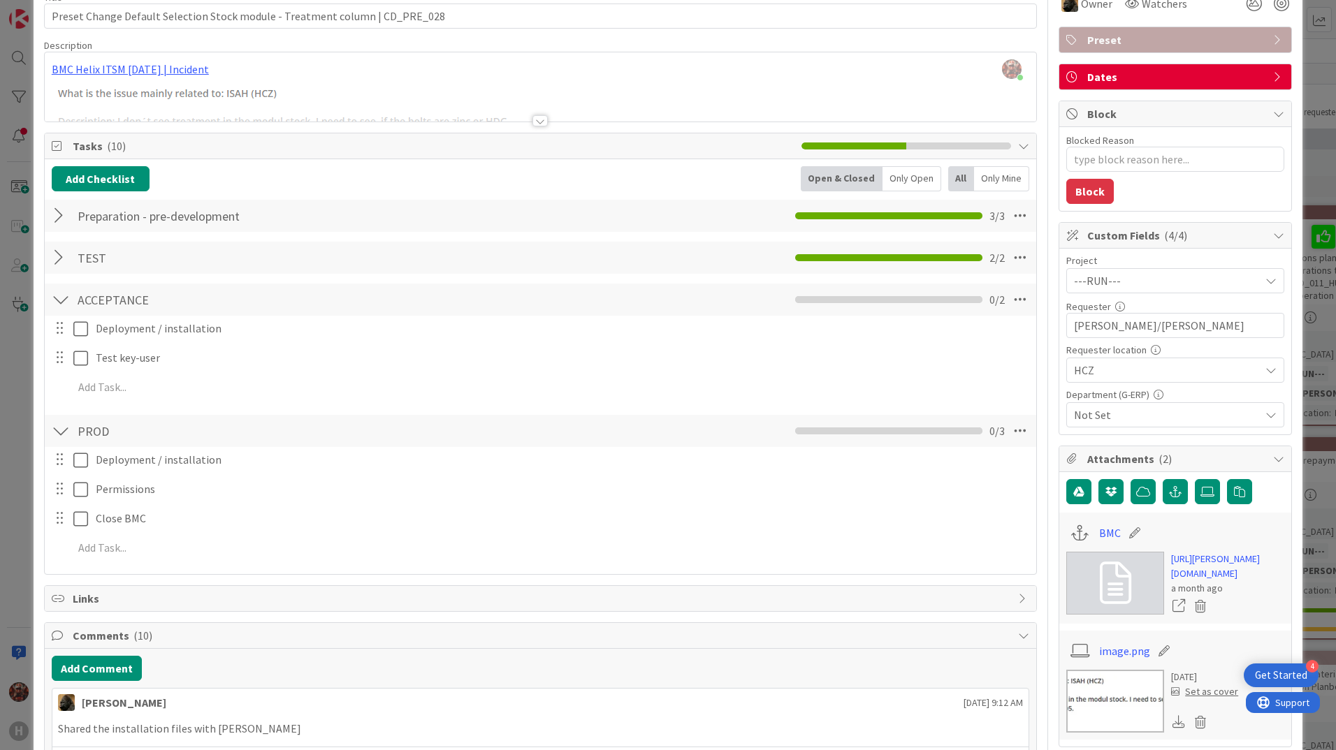
scroll to position [0, 0]
